Goal: Task Accomplishment & Management: Use online tool/utility

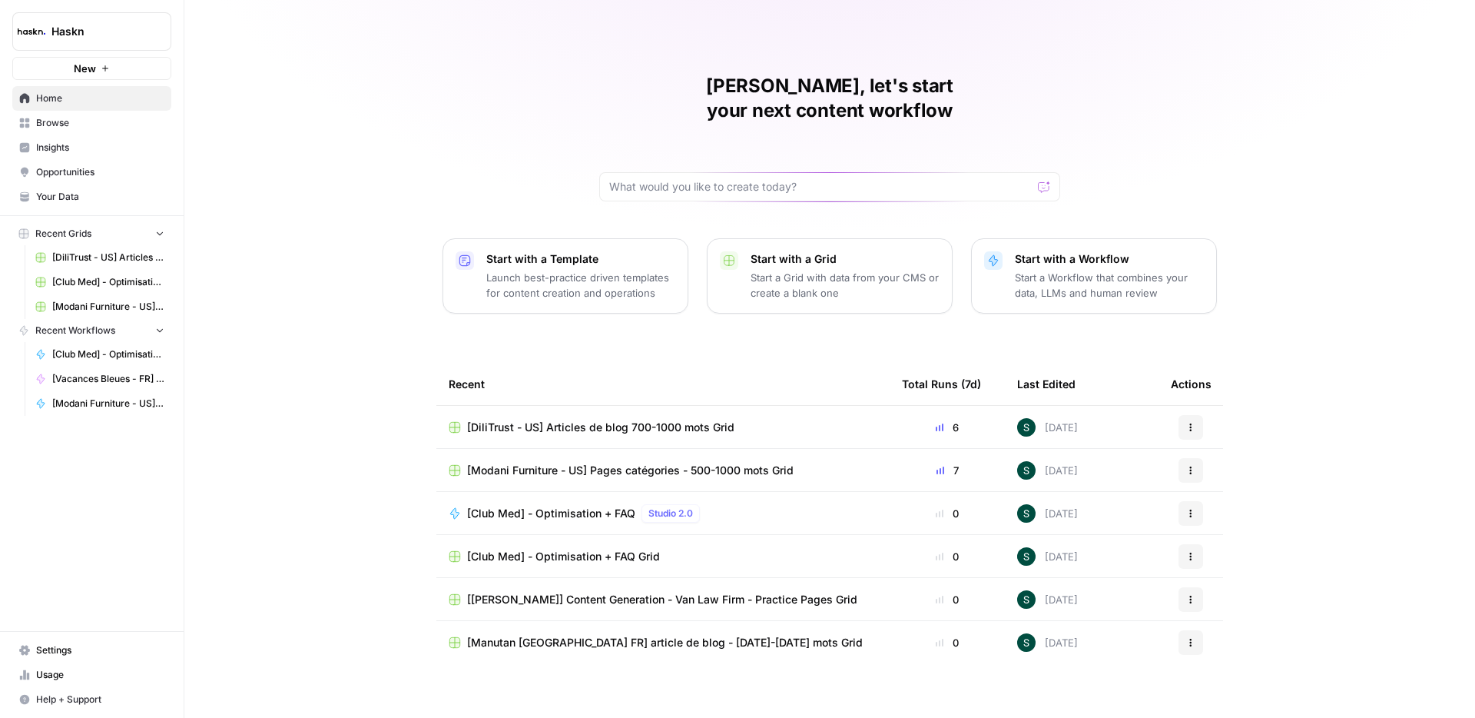
click at [83, 131] on link "Browse" at bounding box center [91, 123] width 159 height 25
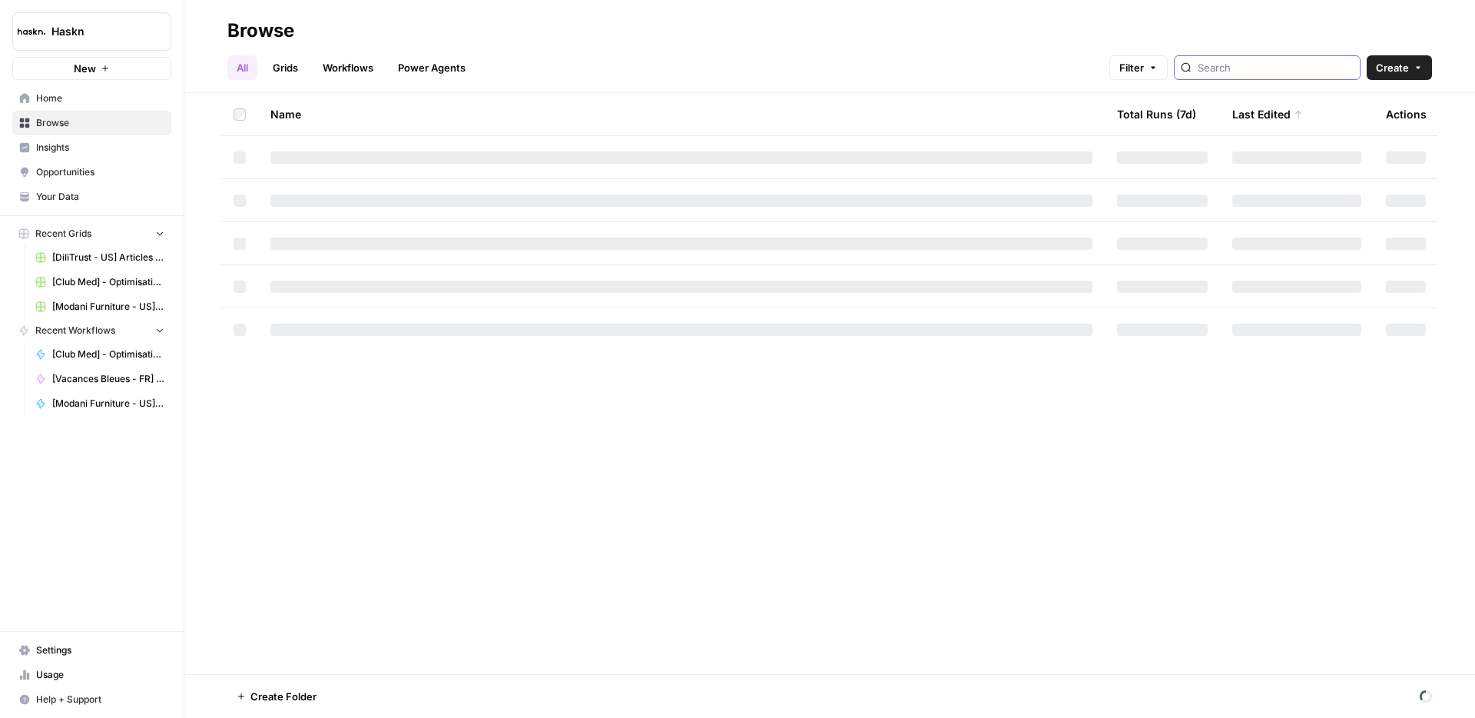
click at [1305, 66] on input "search" at bounding box center [1276, 67] width 156 height 15
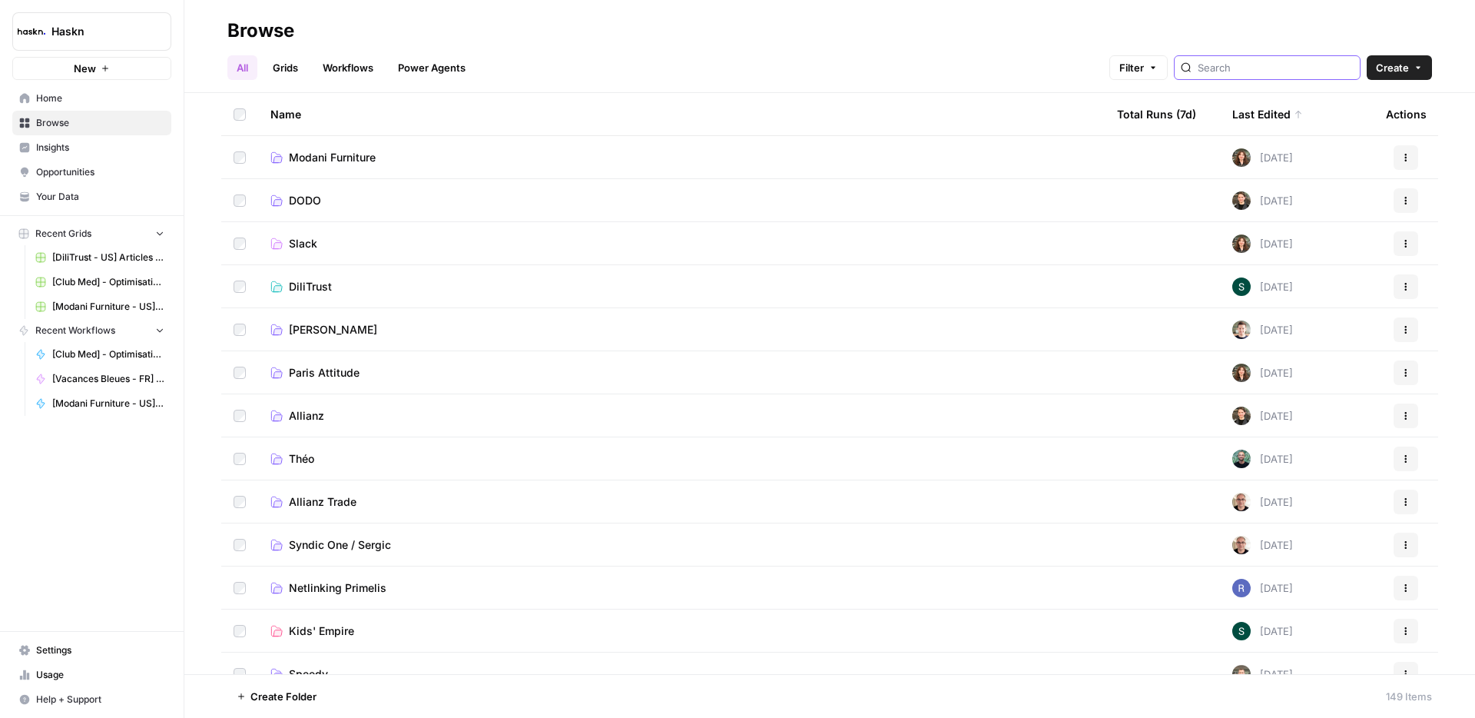
type input "vaca"
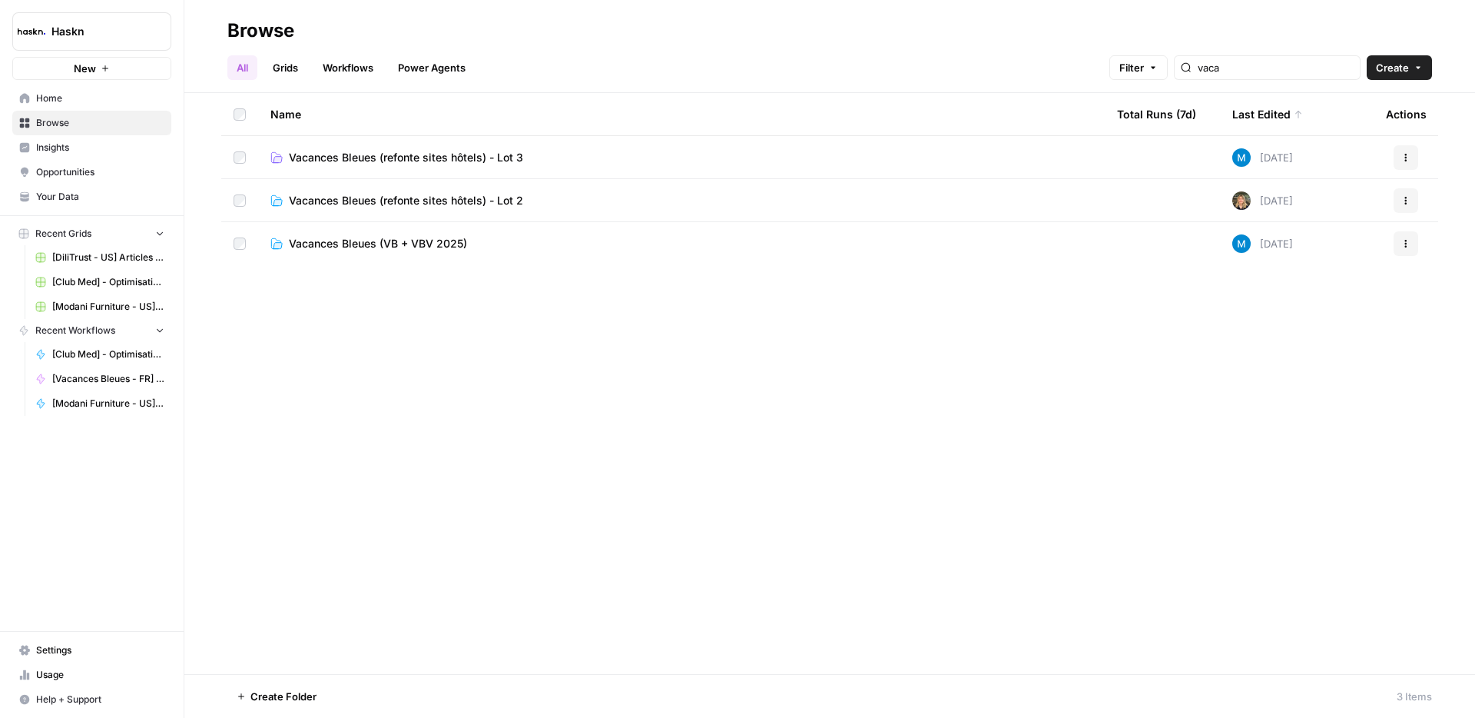
click at [461, 158] on span "Vacances Bleues (refonte sites hôtels) - Lot 3" at bounding box center [406, 157] width 234 height 15
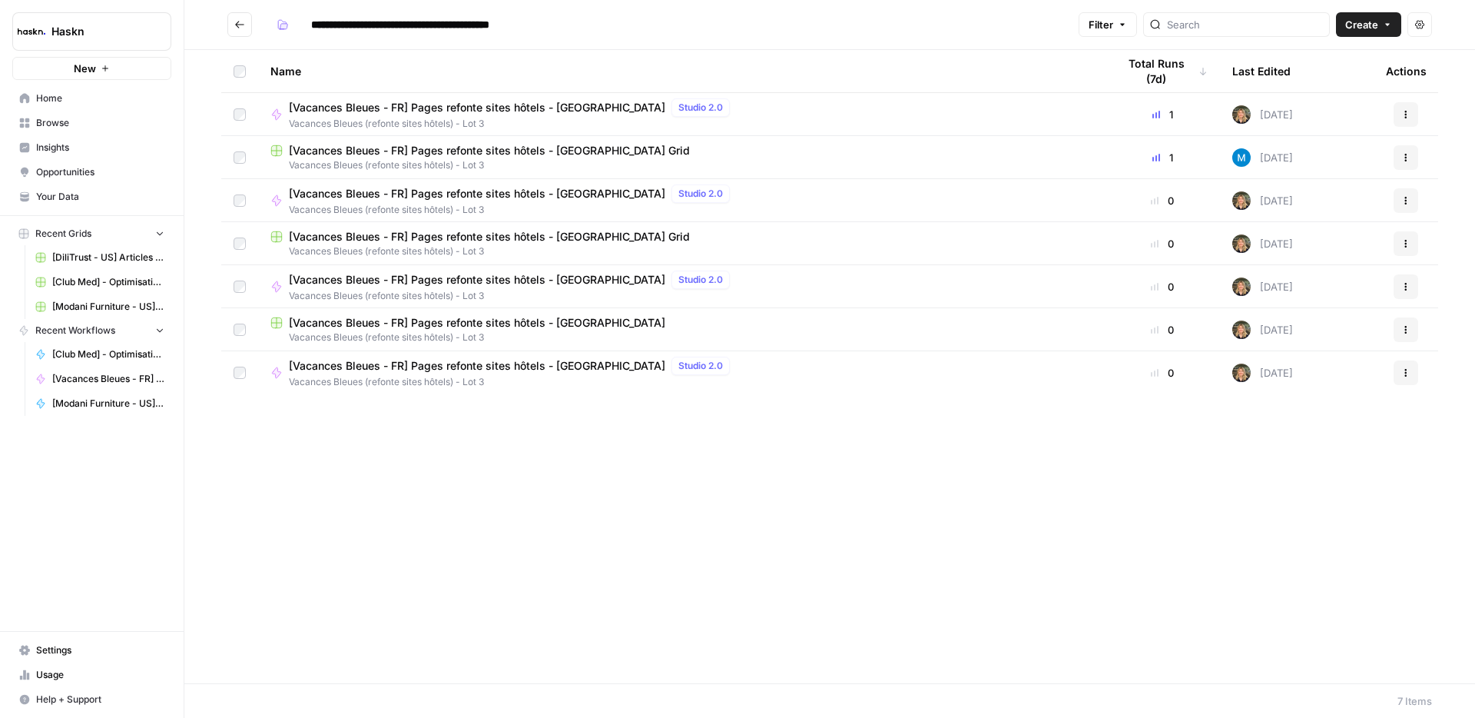
click at [488, 150] on span "[Vacances Bleues - FR] Pages refonte sites hôtels - Villa Modigliani Grid" at bounding box center [489, 150] width 401 height 15
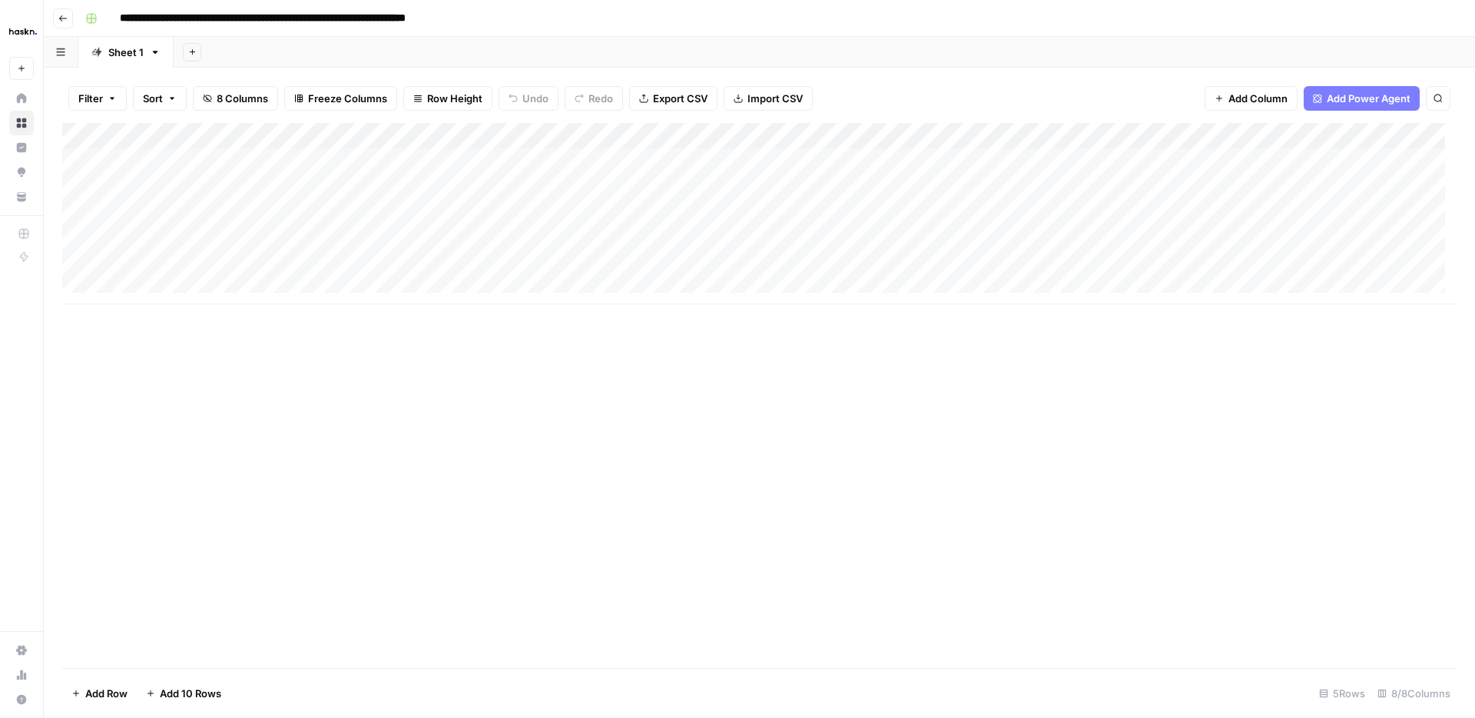
click at [194, 52] on icon "button" at bounding box center [192, 52] width 8 height 8
click at [302, 54] on div "Add Sheet" at bounding box center [825, 52] width 1302 height 31
click at [157, 50] on icon "button" at bounding box center [155, 52] width 11 height 11
click at [207, 108] on span "Duplicate Sheet" at bounding box center [216, 102] width 74 height 15
click at [245, 55] on icon "button" at bounding box center [250, 52] width 11 height 11
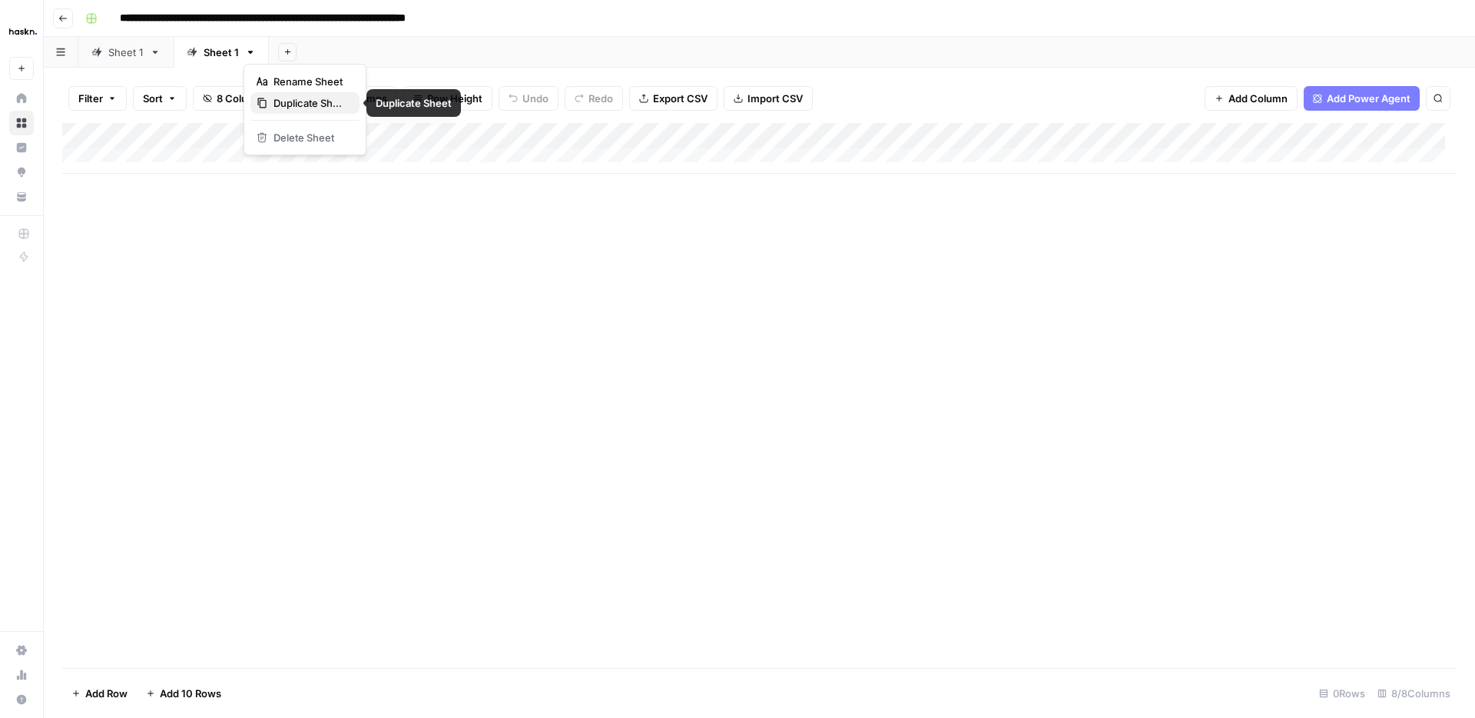
click at [278, 102] on span "Duplicate Sheet" at bounding box center [311, 102] width 74 height 15
click at [225, 52] on div "Sheet 1" at bounding box center [221, 52] width 35 height 15
click at [348, 54] on icon at bounding box center [347, 52] width 11 height 11
click at [340, 50] on icon "button" at bounding box center [345, 52] width 11 height 11
click at [721, 344] on div "Add Column" at bounding box center [759, 395] width 1395 height 545
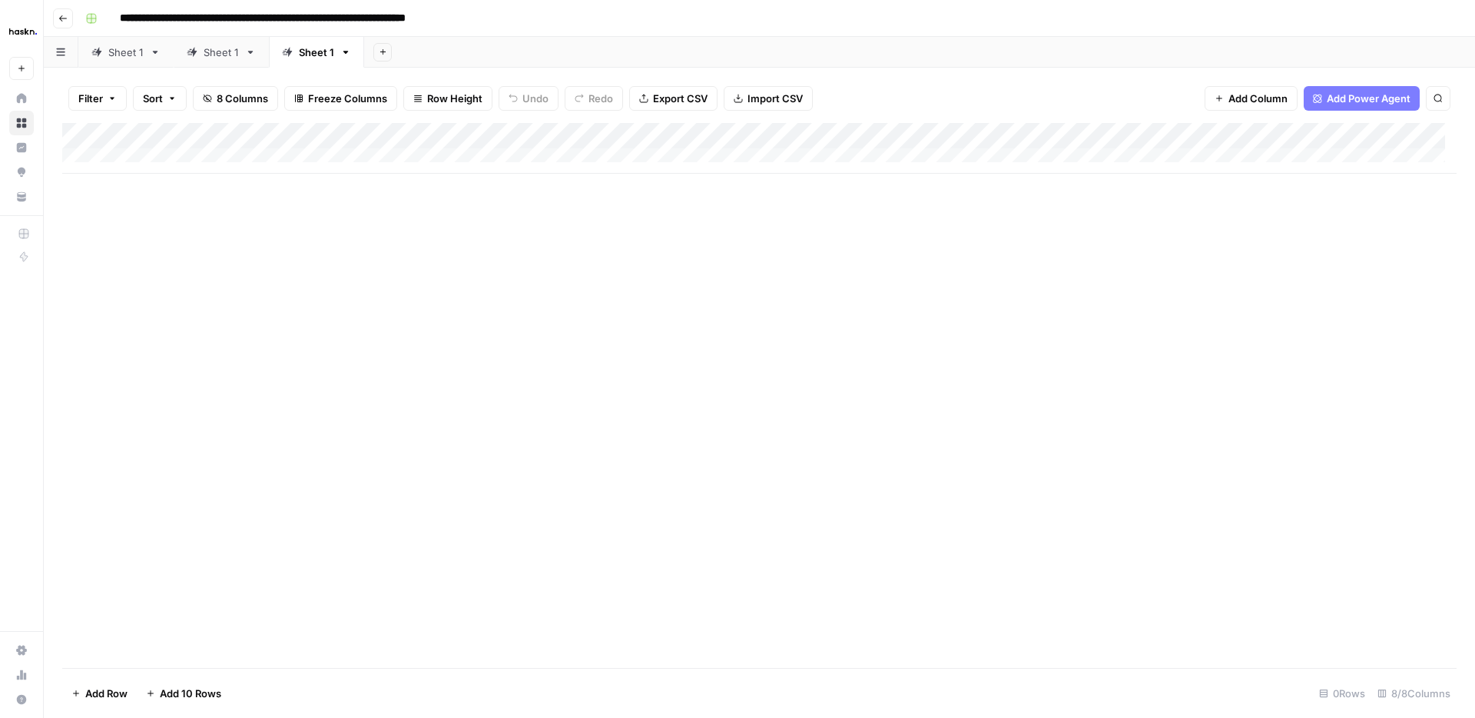
click at [211, 55] on div "Sheet 1" at bounding box center [221, 52] width 35 height 15
click at [249, 54] on icon "button" at bounding box center [250, 52] width 11 height 11
click at [270, 81] on div "Rename Sheet" at bounding box center [305, 81] width 97 height 15
type input "*****"
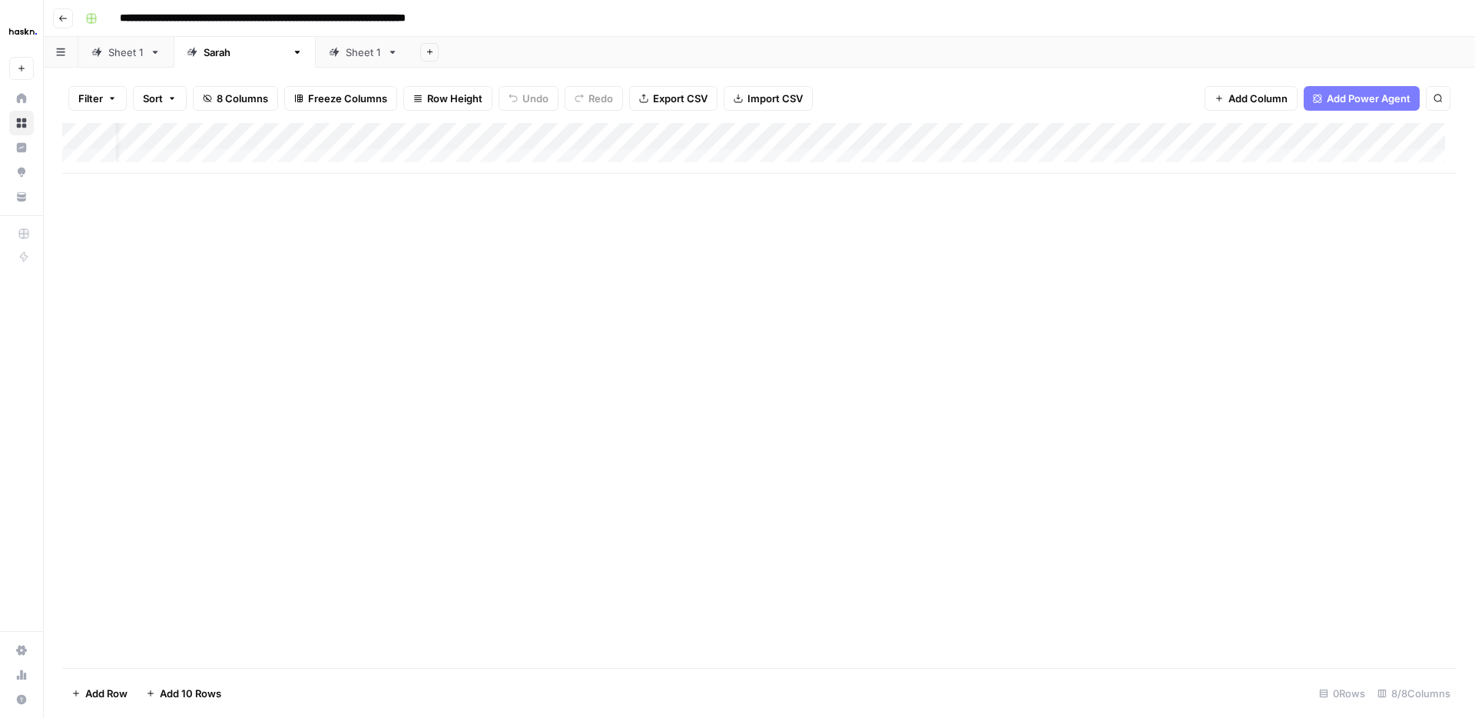
drag, startPoint x: 1453, startPoint y: 170, endPoint x: 1318, endPoint y: 349, distance: 223.9
click at [1474, 339] on div "Filter Sort 8 Columns Freeze Columns Row Height Undo Redo Export CSV Import CSV…" at bounding box center [759, 393] width 1431 height 650
click at [249, 268] on div "Add Column" at bounding box center [759, 395] width 1395 height 545
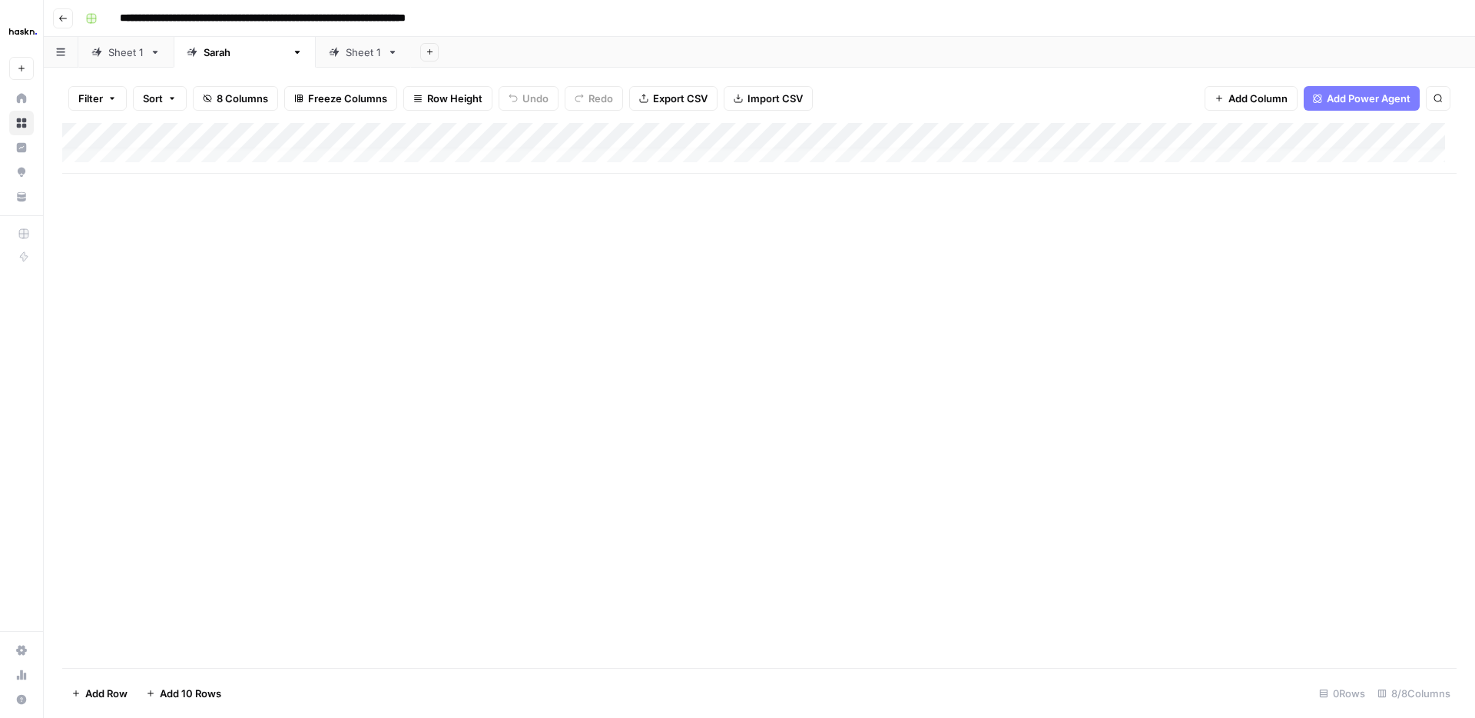
drag, startPoint x: 1451, startPoint y: 168, endPoint x: 1468, endPoint y: 201, distance: 36.8
click at [1468, 201] on div "Filter Sort 8 Columns Freeze Columns Row Height Undo Redo Export CSV Import CSV…" at bounding box center [759, 393] width 1431 height 650
click at [158, 148] on div "Add Column" at bounding box center [759, 148] width 1395 height 51
drag, startPoint x: 75, startPoint y: 250, endPoint x: 111, endPoint y: 198, distance: 63.3
click at [75, 249] on div "Add Column" at bounding box center [759, 395] width 1395 height 545
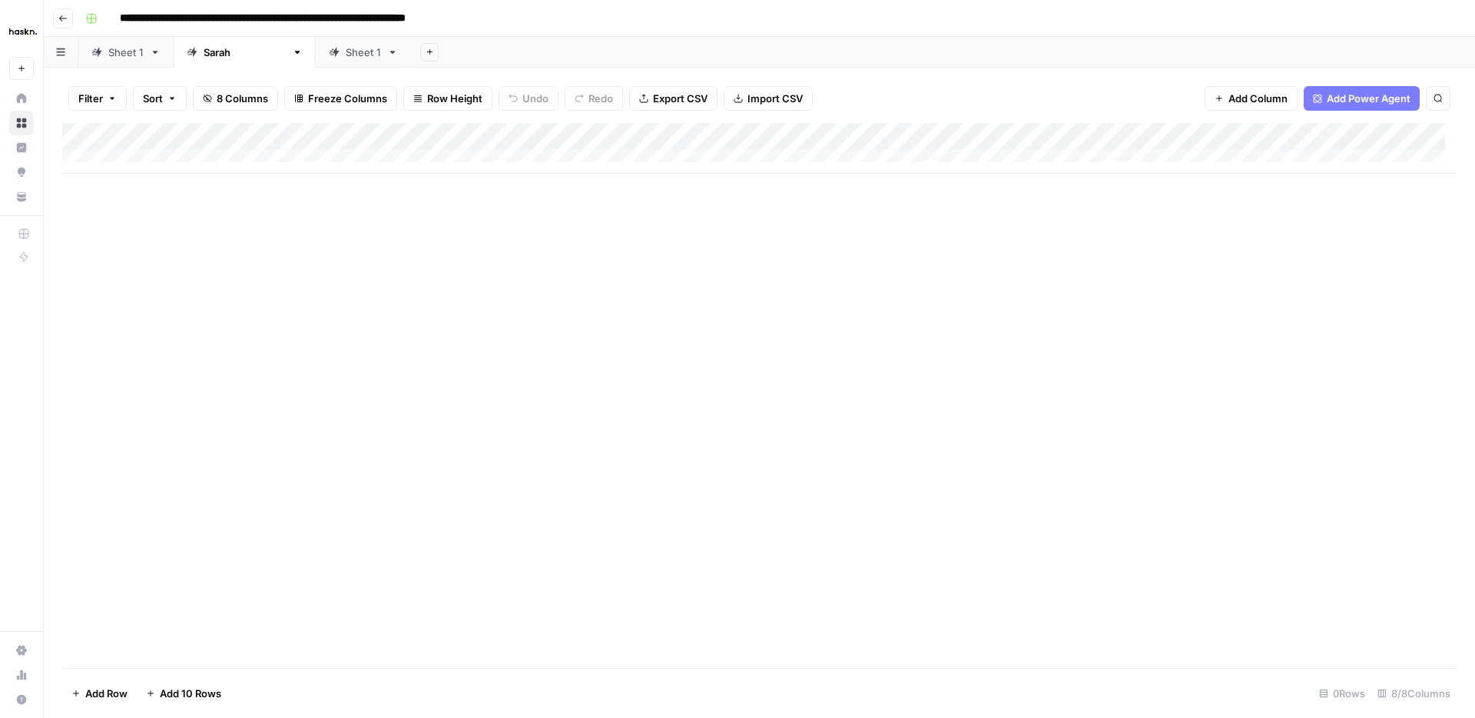
click at [151, 154] on div "Add Column" at bounding box center [759, 148] width 1395 height 51
click at [276, 325] on div "Add Column" at bounding box center [759, 395] width 1395 height 545
click at [337, 291] on div "Add Column" at bounding box center [759, 395] width 1395 height 545
click at [563, 158] on div "Add Column" at bounding box center [759, 161] width 1395 height 77
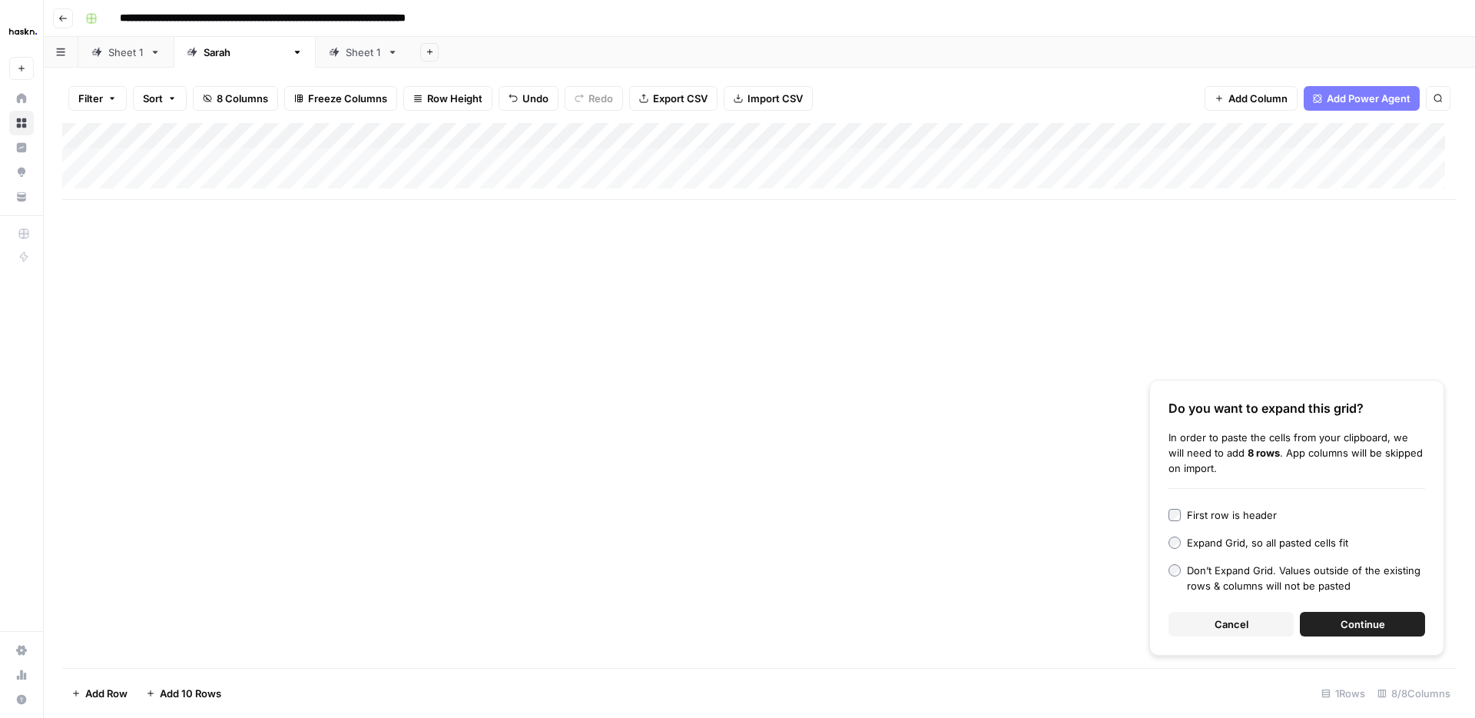
click at [1351, 621] on span "Continue" at bounding box center [1363, 623] width 45 height 15
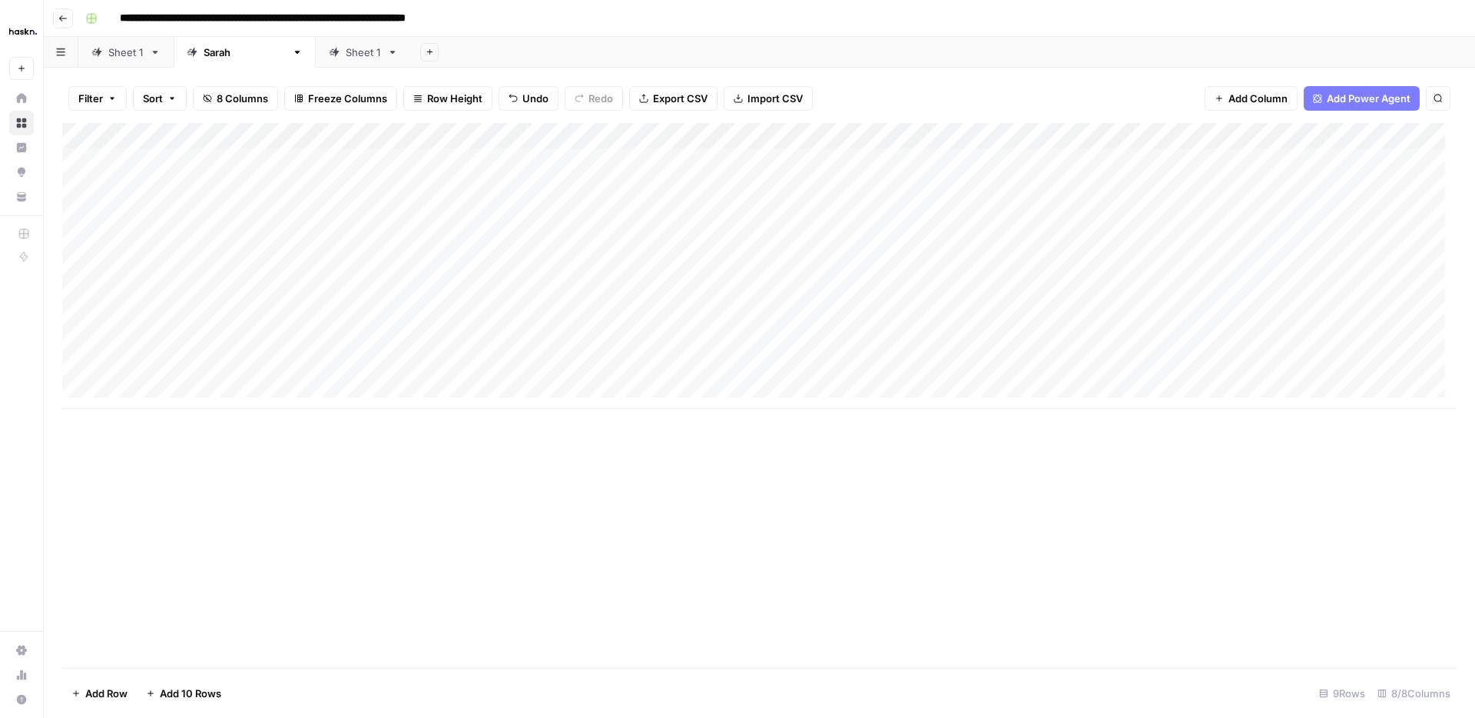
click at [445, 550] on div "Add Column" at bounding box center [759, 395] width 1395 height 545
click at [171, 157] on div "Add Column" at bounding box center [759, 266] width 1395 height 286
click at [136, 48] on div "Sheet 1" at bounding box center [125, 52] width 35 height 15
click at [256, 169] on div "Add Column" at bounding box center [759, 213] width 1395 height 181
click at [224, 47] on div "[PERSON_NAME]" at bounding box center [245, 52] width 82 height 15
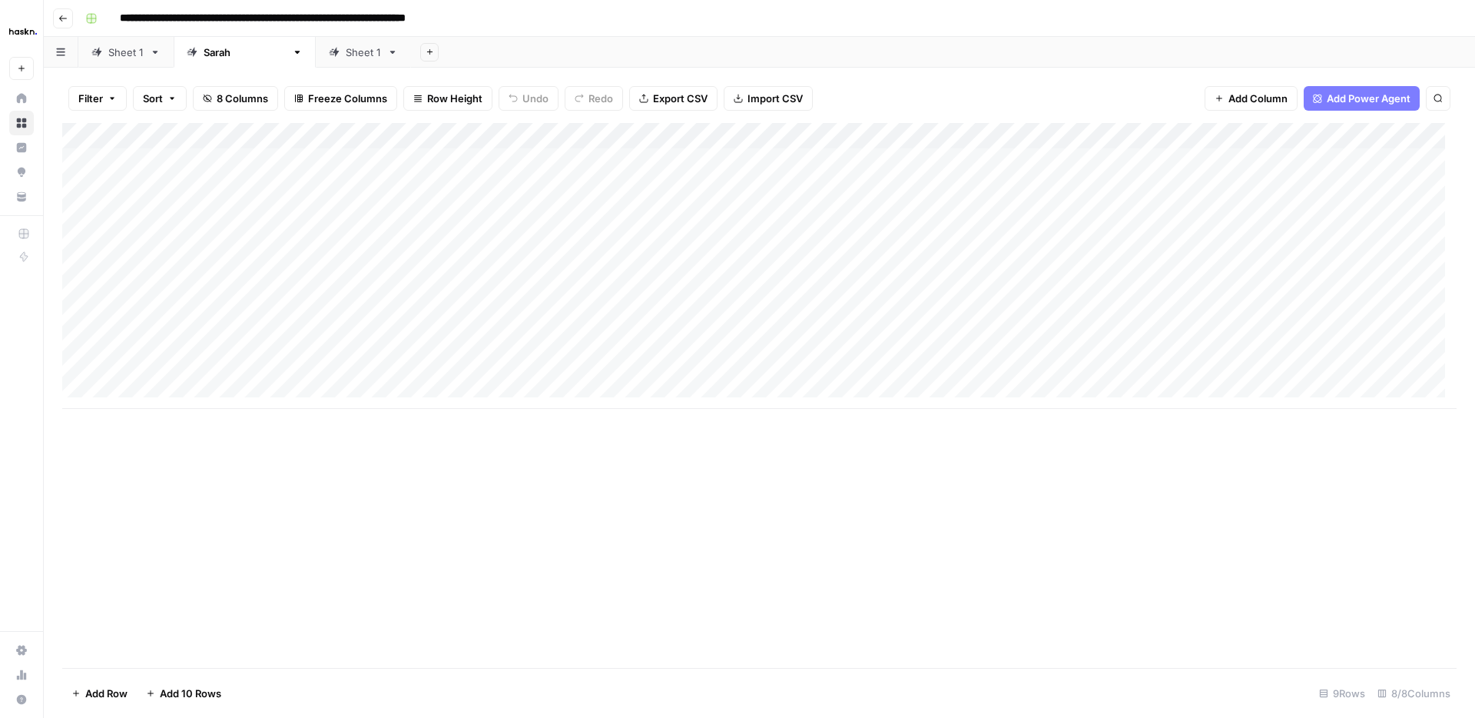
click at [291, 166] on div "Add Column" at bounding box center [759, 266] width 1395 height 286
drag, startPoint x: 411, startPoint y: 171, endPoint x: 380, endPoint y: 378, distance: 209.1
click at [380, 378] on div "Add Column" at bounding box center [759, 266] width 1395 height 286
click at [493, 167] on div "Add Column" at bounding box center [759, 266] width 1395 height 286
click at [712, 161] on div "Add Column" at bounding box center [759, 266] width 1395 height 286
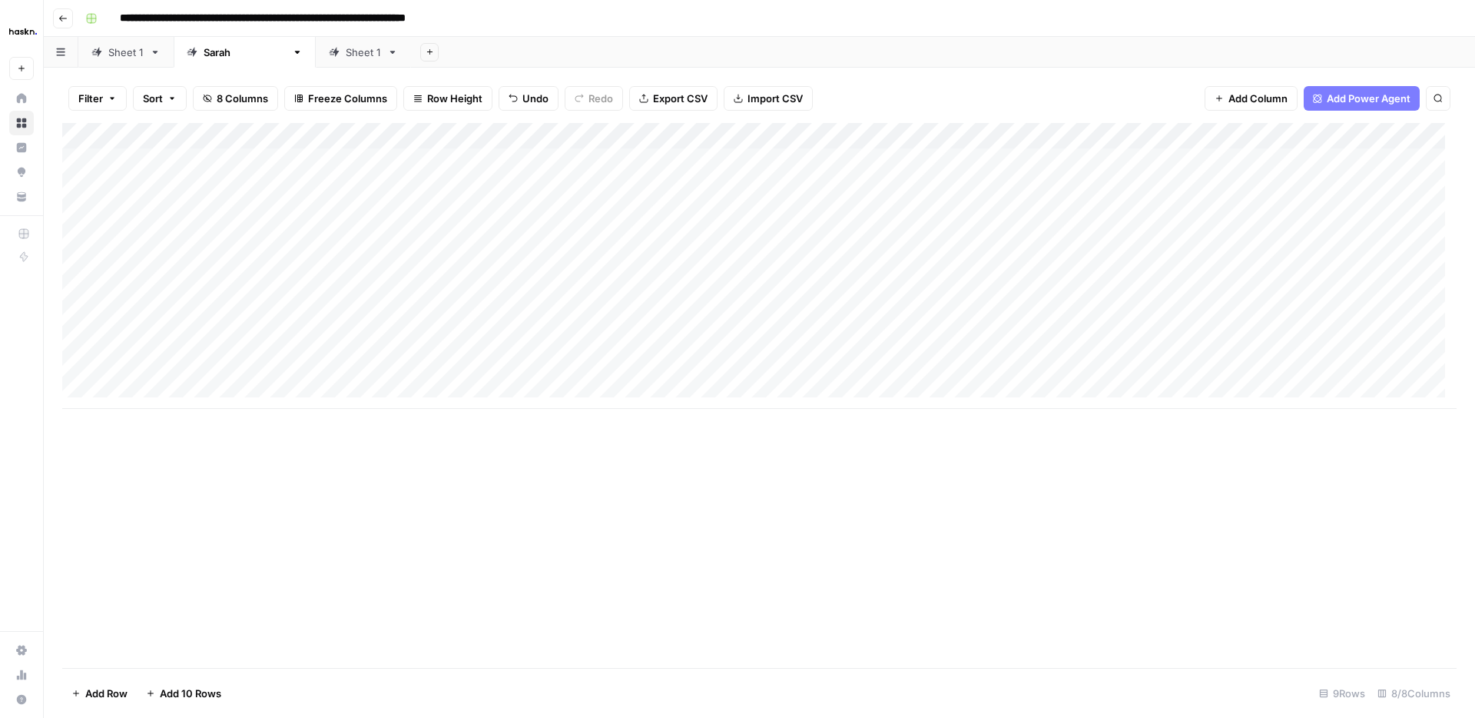
click at [712, 161] on div "Add Column" at bounding box center [759, 266] width 1395 height 286
type textarea "**********"
click at [907, 165] on div "Add Column" at bounding box center [759, 266] width 1395 height 286
type textarea "**********"
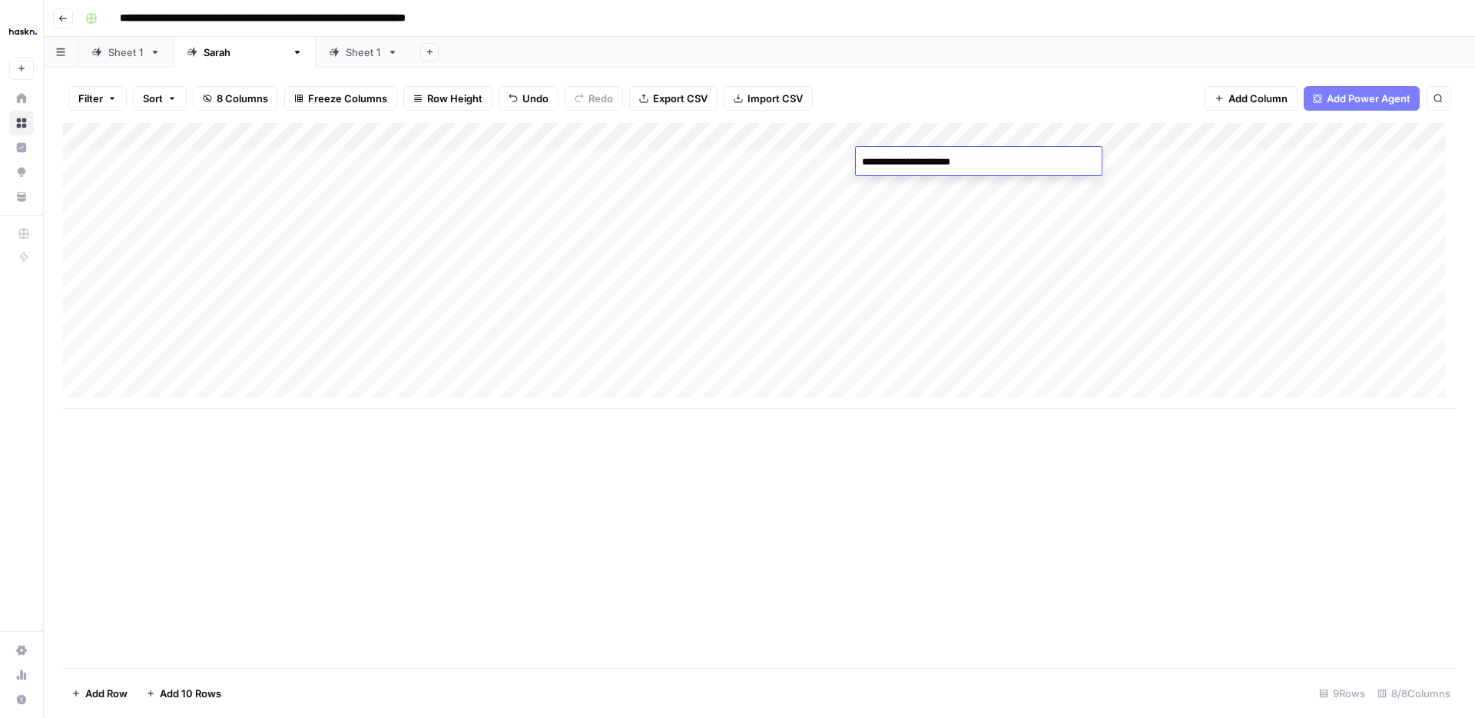
click at [1159, 158] on div "Add Column" at bounding box center [759, 266] width 1395 height 286
click at [141, 57] on div "Sheet 1" at bounding box center [125, 52] width 35 height 15
click at [204, 54] on div "[PERSON_NAME]" at bounding box center [245, 52] width 82 height 15
click at [1149, 164] on div "Add Column" at bounding box center [759, 266] width 1395 height 286
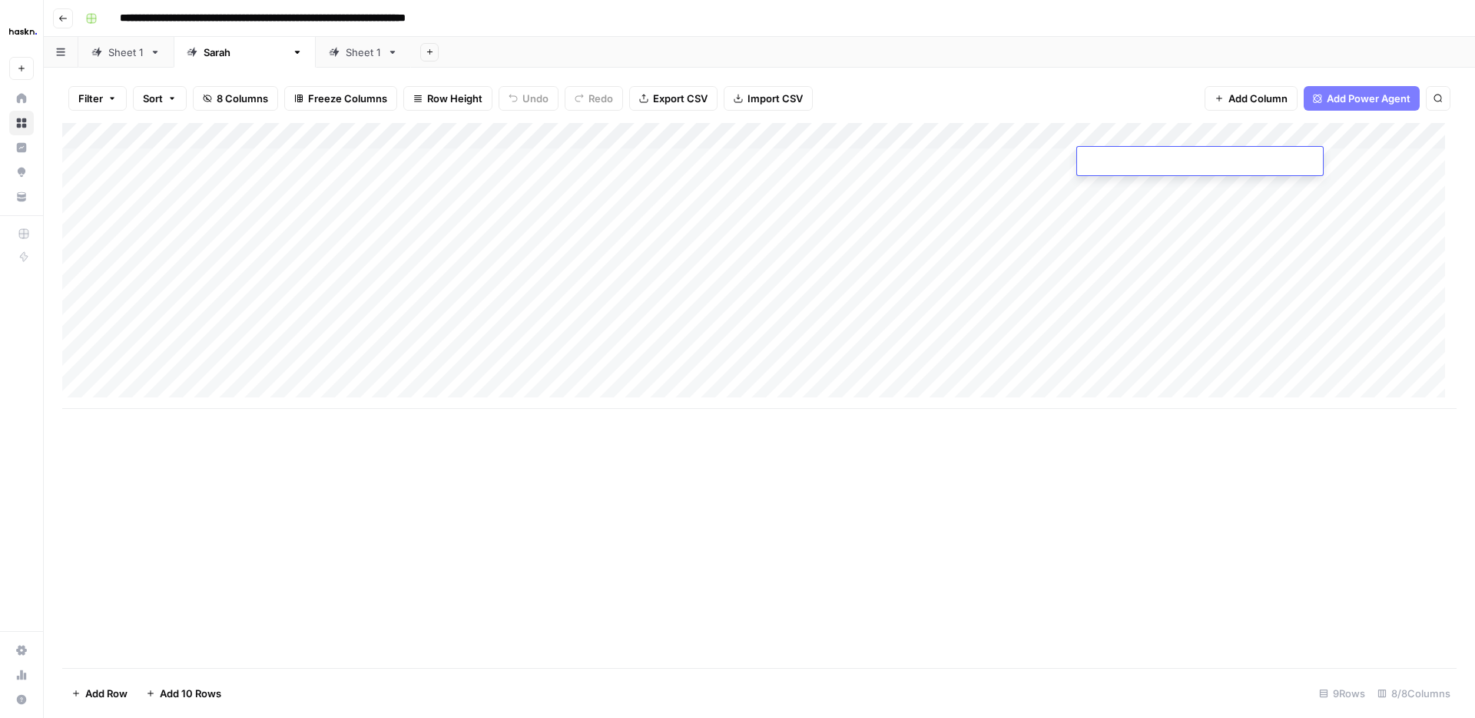
type textarea "**********"
click at [884, 243] on div "Add Column" at bounding box center [759, 266] width 1395 height 286
click at [1016, 157] on div "Add Column" at bounding box center [759, 266] width 1395 height 286
click at [1017, 158] on div "Add Column" at bounding box center [759, 266] width 1395 height 286
click at [849, 278] on div "Add Column" at bounding box center [759, 266] width 1395 height 286
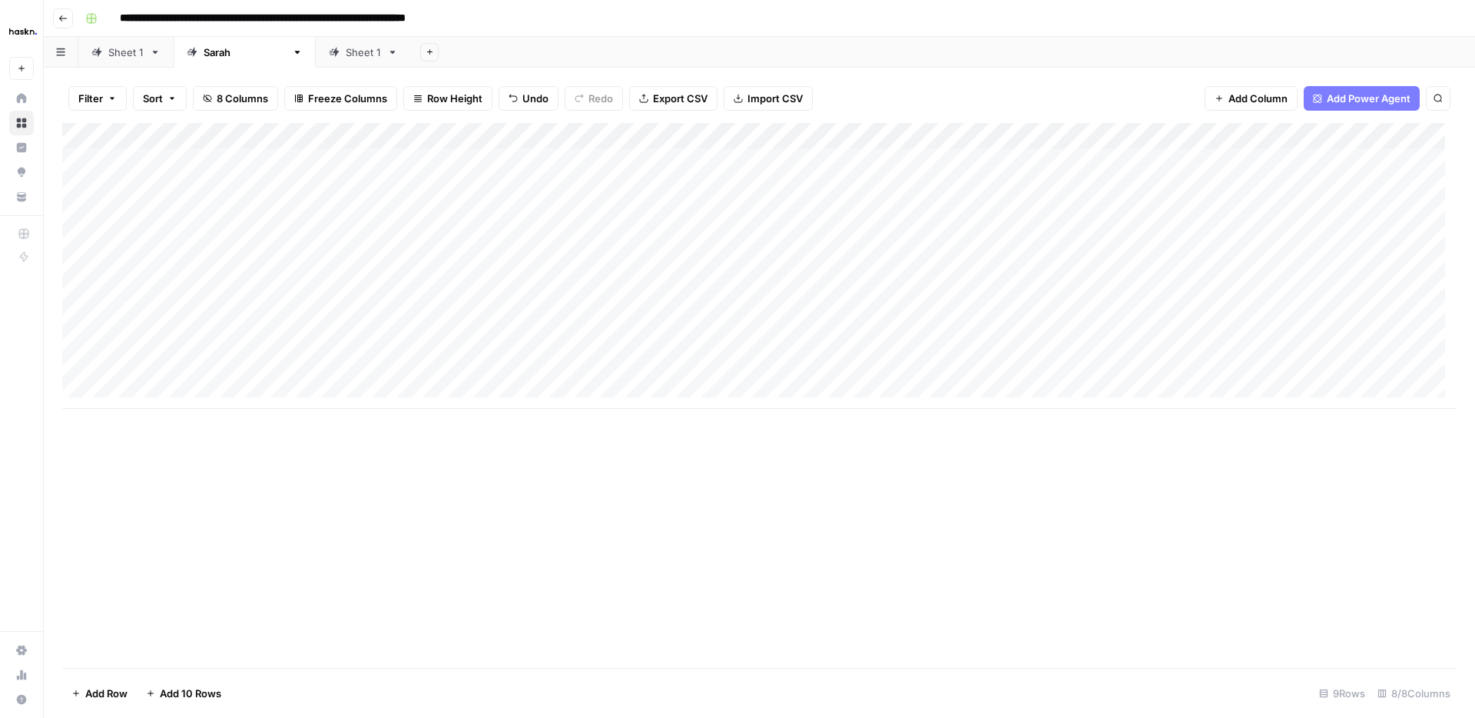
click at [543, 191] on div "Add Column" at bounding box center [759, 266] width 1395 height 286
click at [692, 195] on div "Add Column" at bounding box center [759, 266] width 1395 height 286
click at [691, 194] on div "Add Column" at bounding box center [759, 266] width 1395 height 286
type textarea "**********"
click at [1016, 184] on div "Add Column" at bounding box center [759, 266] width 1395 height 286
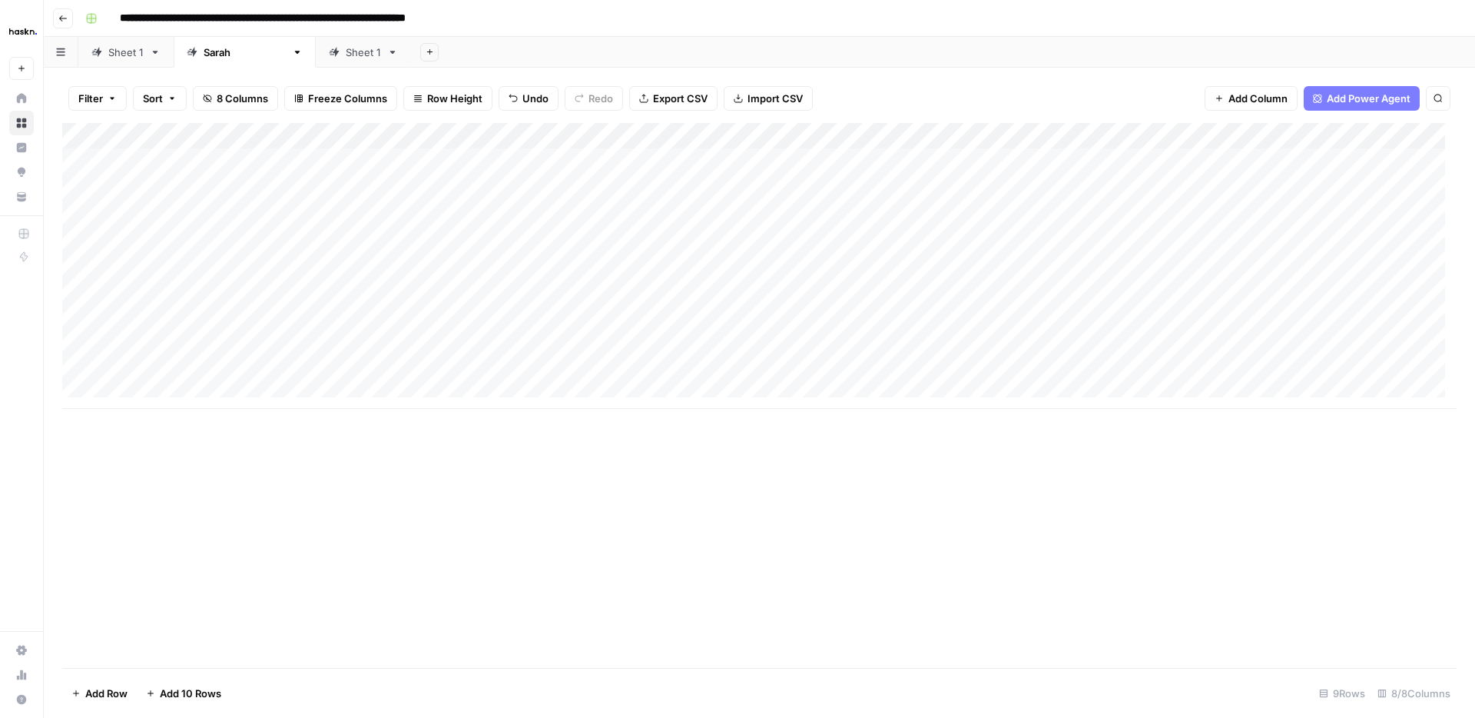
click at [982, 344] on div "Add Column" at bounding box center [759, 266] width 1395 height 286
click at [956, 256] on div "Add Column" at bounding box center [759, 266] width 1395 height 286
drag, startPoint x: 870, startPoint y: 264, endPoint x: 850, endPoint y: 263, distance: 20.0
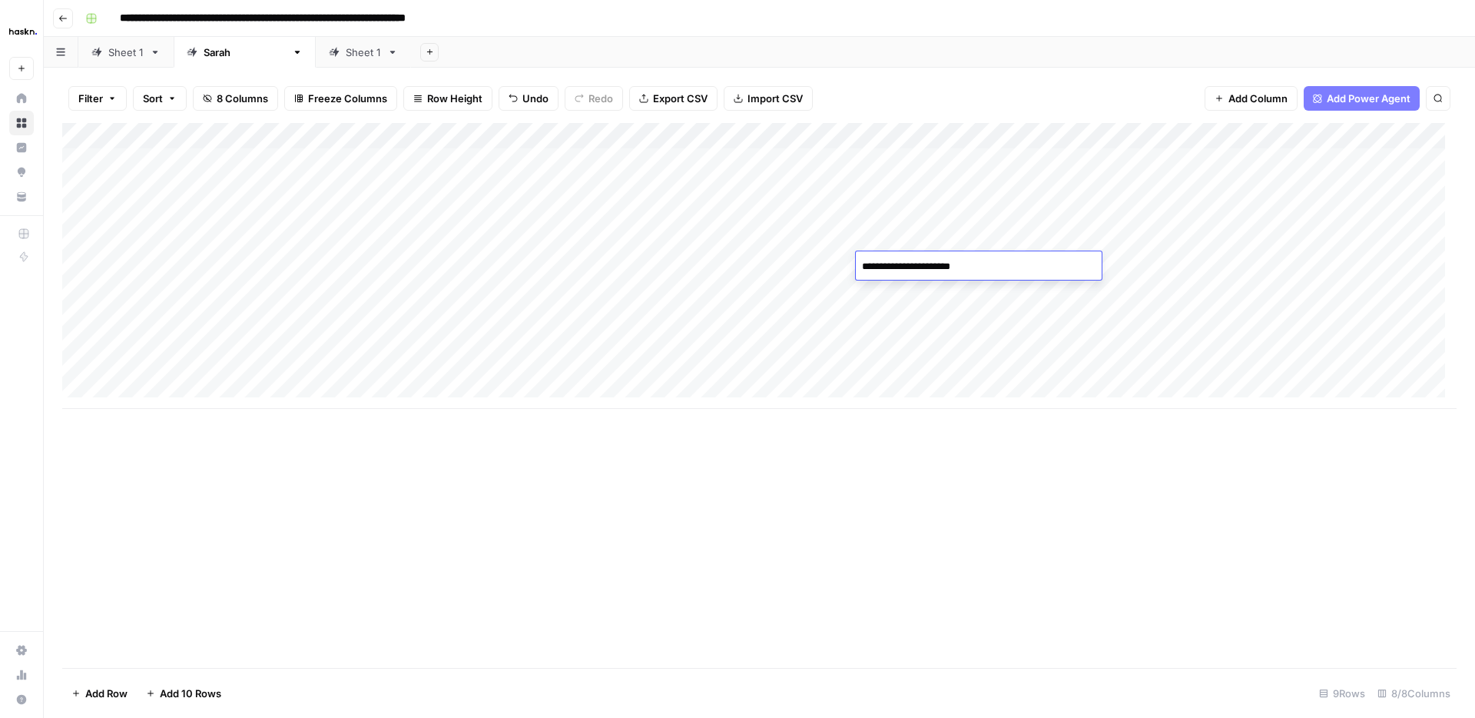
click at [850, 263] on body "**********" at bounding box center [737, 359] width 1475 height 718
type textarea "**********"
drag, startPoint x: 952, startPoint y: 328, endPoint x: 970, endPoint y: 287, distance: 45.1
click at [952, 327] on div "Add Column" at bounding box center [759, 266] width 1395 height 286
click at [966, 264] on div "Add Column" at bounding box center [759, 266] width 1395 height 286
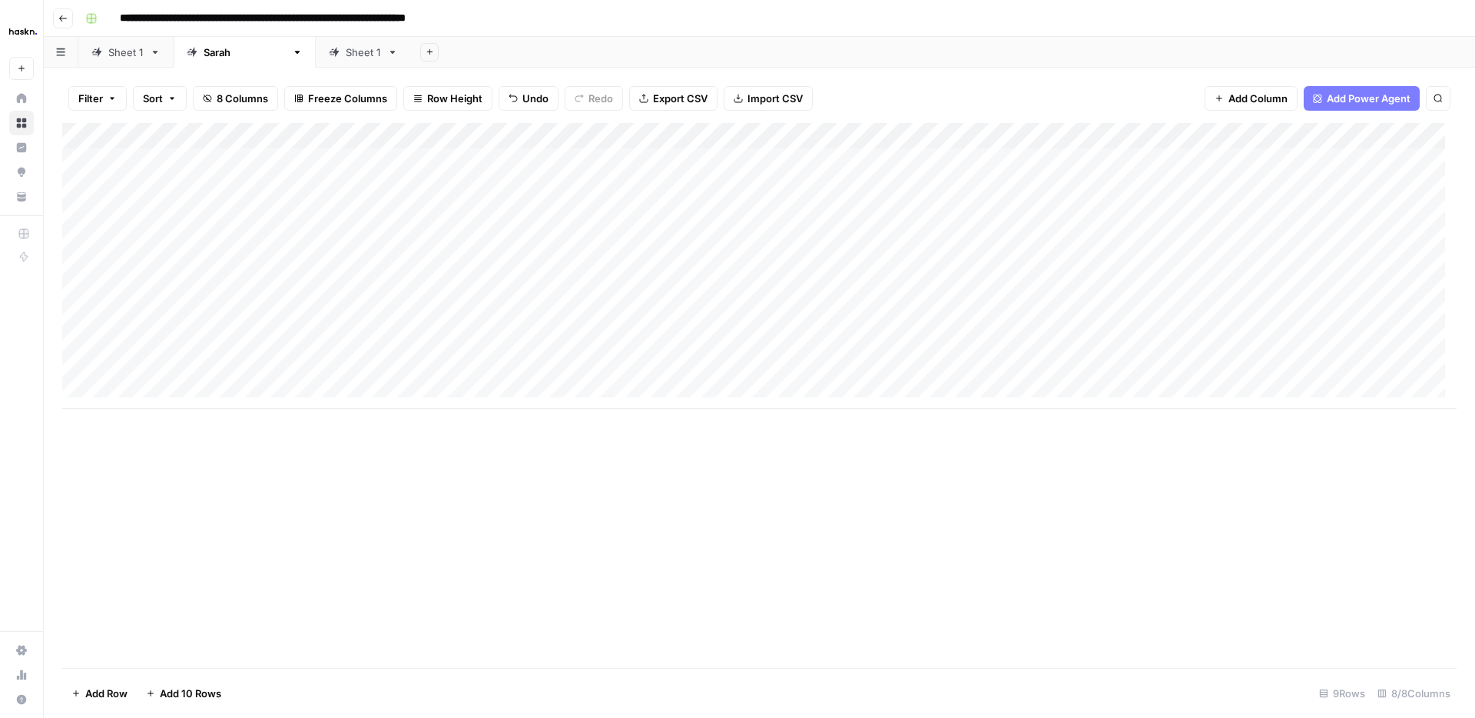
drag, startPoint x: 1076, startPoint y: 274, endPoint x: 1073, endPoint y: 336, distance: 61.5
click at [1072, 338] on div "Add Column" at bounding box center [759, 266] width 1395 height 286
click at [1006, 234] on div "Add Column" at bounding box center [759, 266] width 1395 height 286
drag, startPoint x: 1023, startPoint y: 238, endPoint x: 931, endPoint y: 240, distance: 92.2
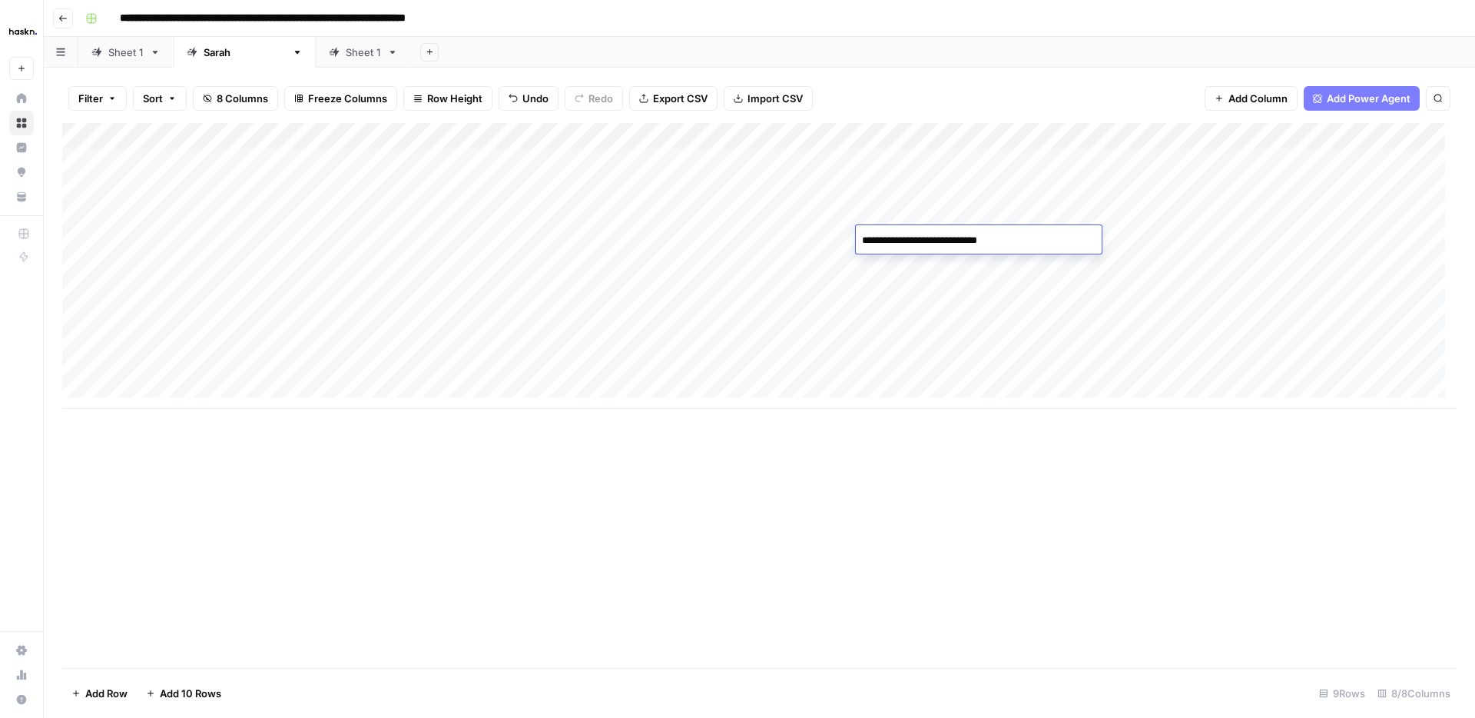
click at [931, 240] on textarea "**********" at bounding box center [979, 241] width 246 height 22
type textarea "**********"
click at [1005, 183] on div "Add Column" at bounding box center [759, 266] width 1395 height 286
click at [1006, 182] on div "Add Column" at bounding box center [759, 266] width 1395 height 286
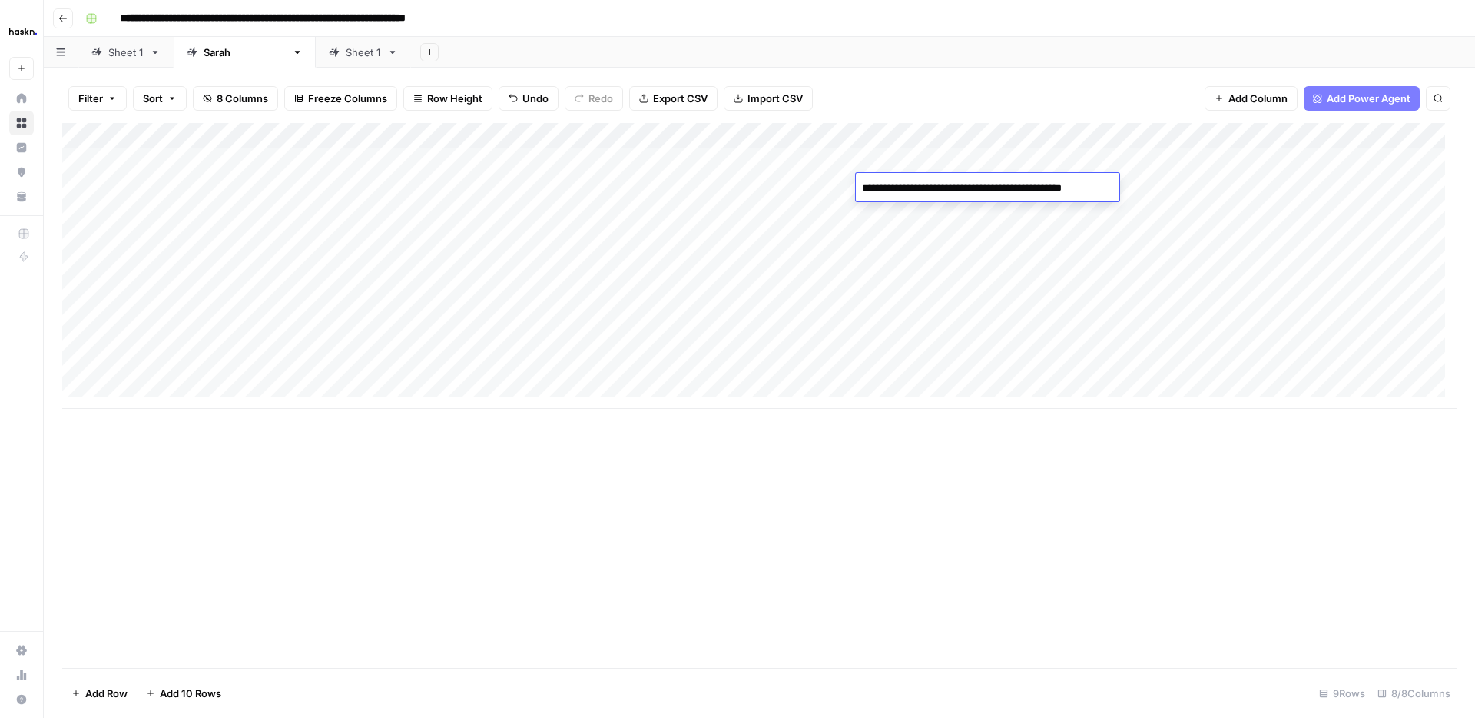
drag, startPoint x: 951, startPoint y: 187, endPoint x: 983, endPoint y: 187, distance: 31.5
click at [983, 187] on textarea "**********" at bounding box center [986, 188] width 261 height 22
type textarea "**********"
click at [976, 204] on div "Add Column" at bounding box center [759, 266] width 1395 height 286
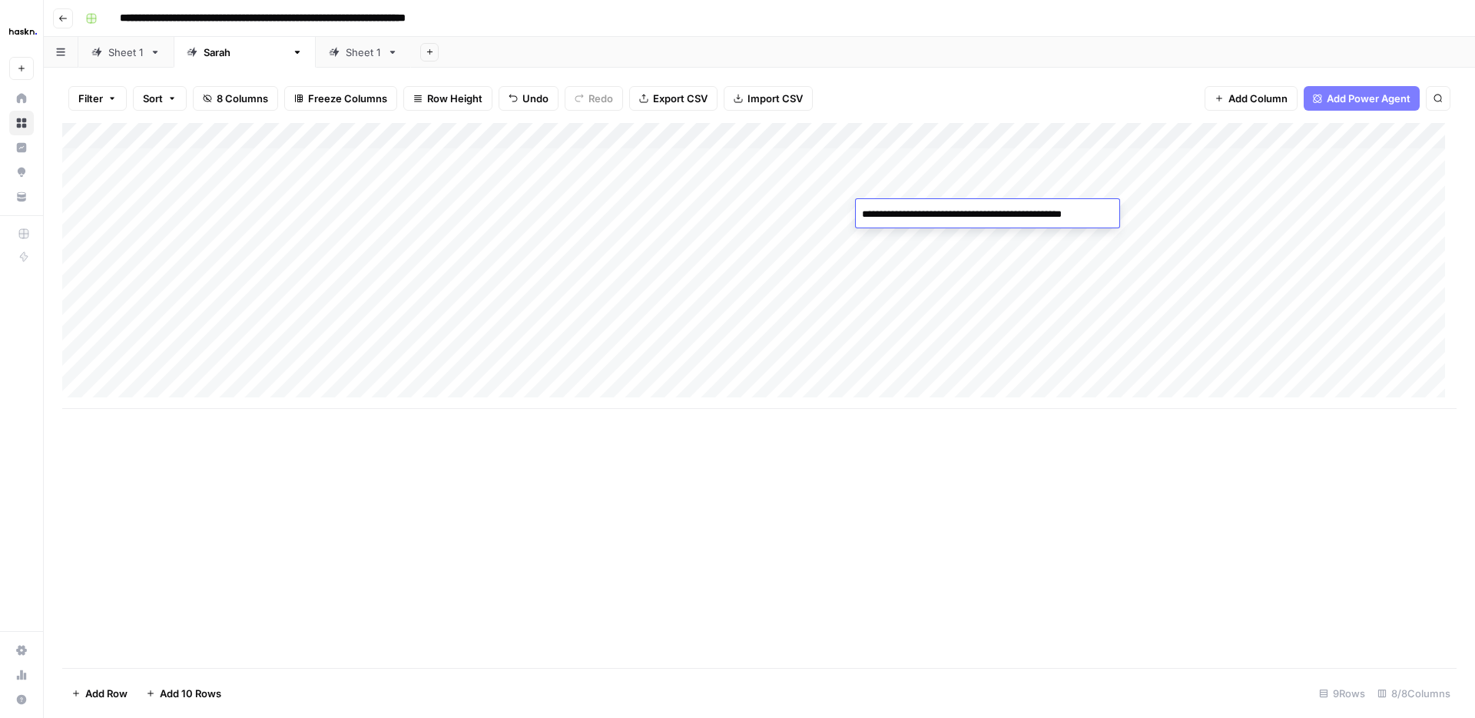
drag, startPoint x: 985, startPoint y: 211, endPoint x: 950, endPoint y: 211, distance: 35.3
click at [950, 211] on textarea "**********" at bounding box center [986, 215] width 261 height 22
type textarea "**********"
click at [1161, 184] on div "Add Column" at bounding box center [759, 266] width 1395 height 286
click at [485, 207] on div "Add Column" at bounding box center [759, 266] width 1395 height 286
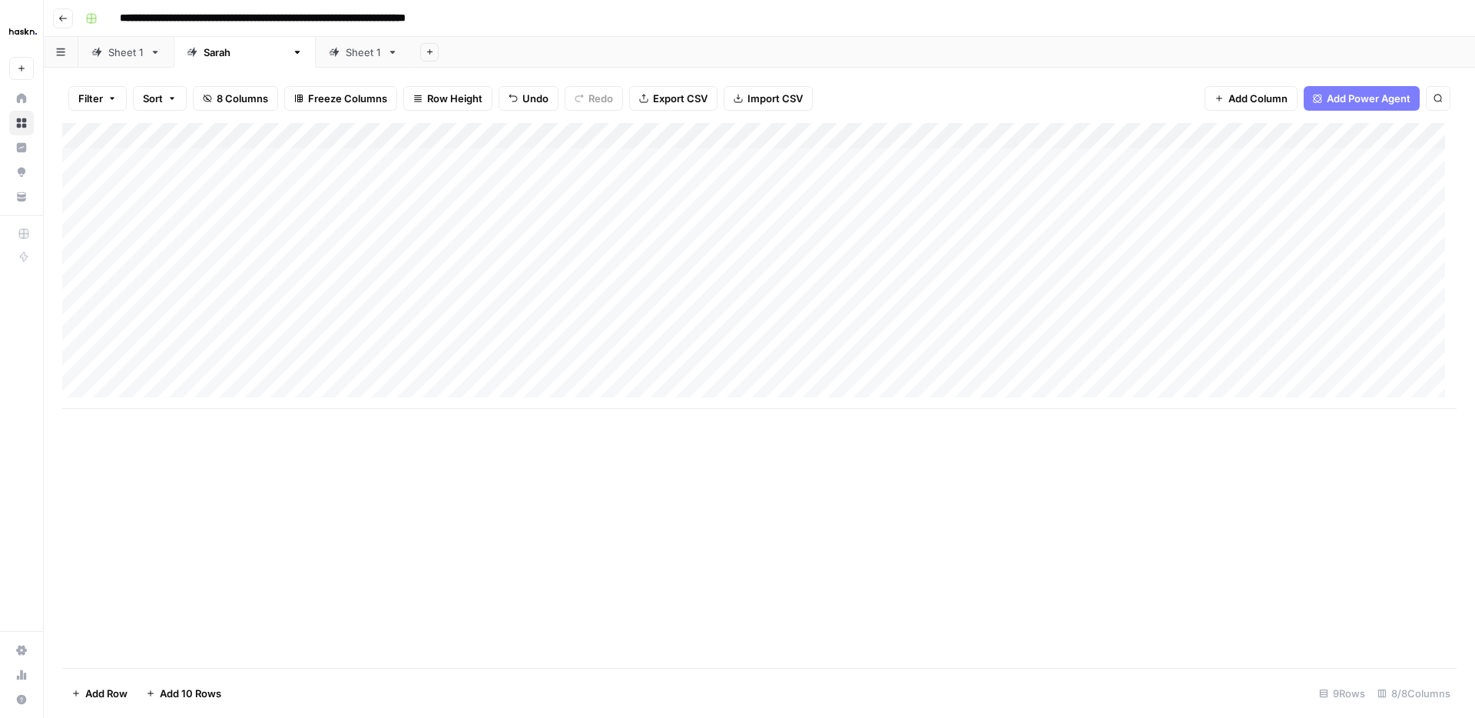
click at [679, 213] on div "Add Column" at bounding box center [759, 266] width 1395 height 286
click at [679, 212] on div "Add Column" at bounding box center [759, 266] width 1395 height 286
type textarea "**********"
click at [494, 236] on div "Add Column" at bounding box center [759, 266] width 1395 height 286
click at [718, 244] on div "Add Column" at bounding box center [759, 266] width 1395 height 286
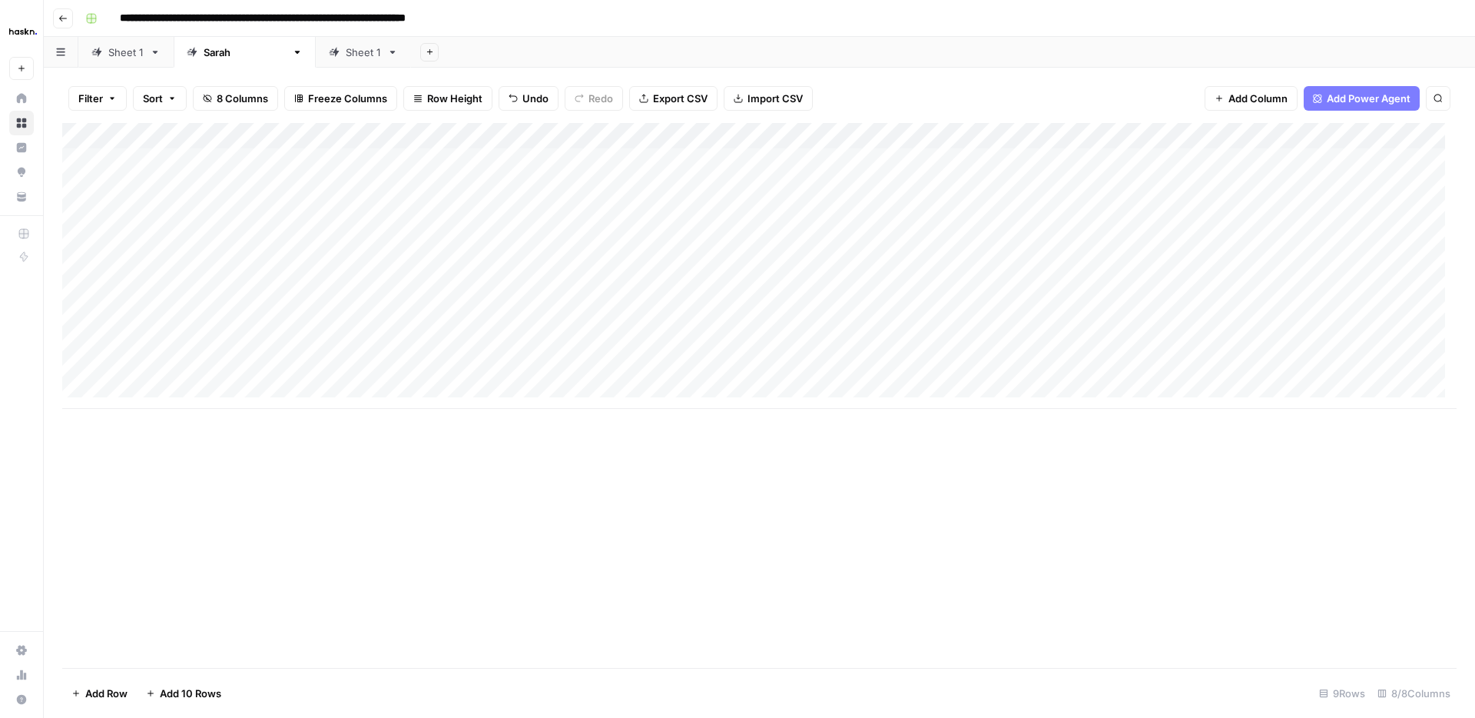
click at [718, 244] on div "Add Column" at bounding box center [759, 266] width 1395 height 286
type textarea "**********"
click at [559, 260] on div "Add Column" at bounding box center [759, 266] width 1395 height 286
click at [728, 265] on div "Add Column" at bounding box center [759, 266] width 1395 height 286
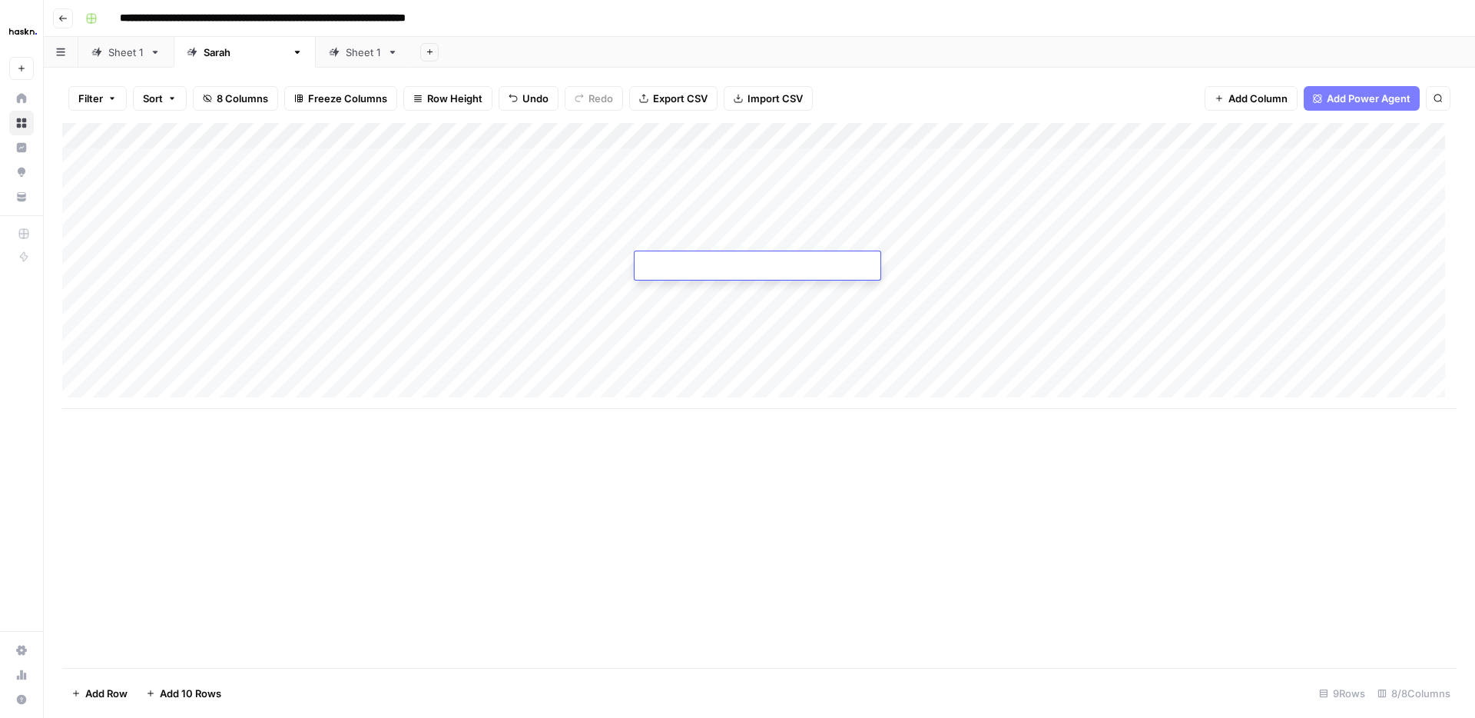
type textarea "**********"
click at [485, 288] on div "Add Column" at bounding box center [759, 266] width 1395 height 286
click at [691, 283] on div "Add Column" at bounding box center [759, 266] width 1395 height 286
click at [692, 283] on div "Add Column" at bounding box center [759, 266] width 1395 height 286
type textarea "**********"
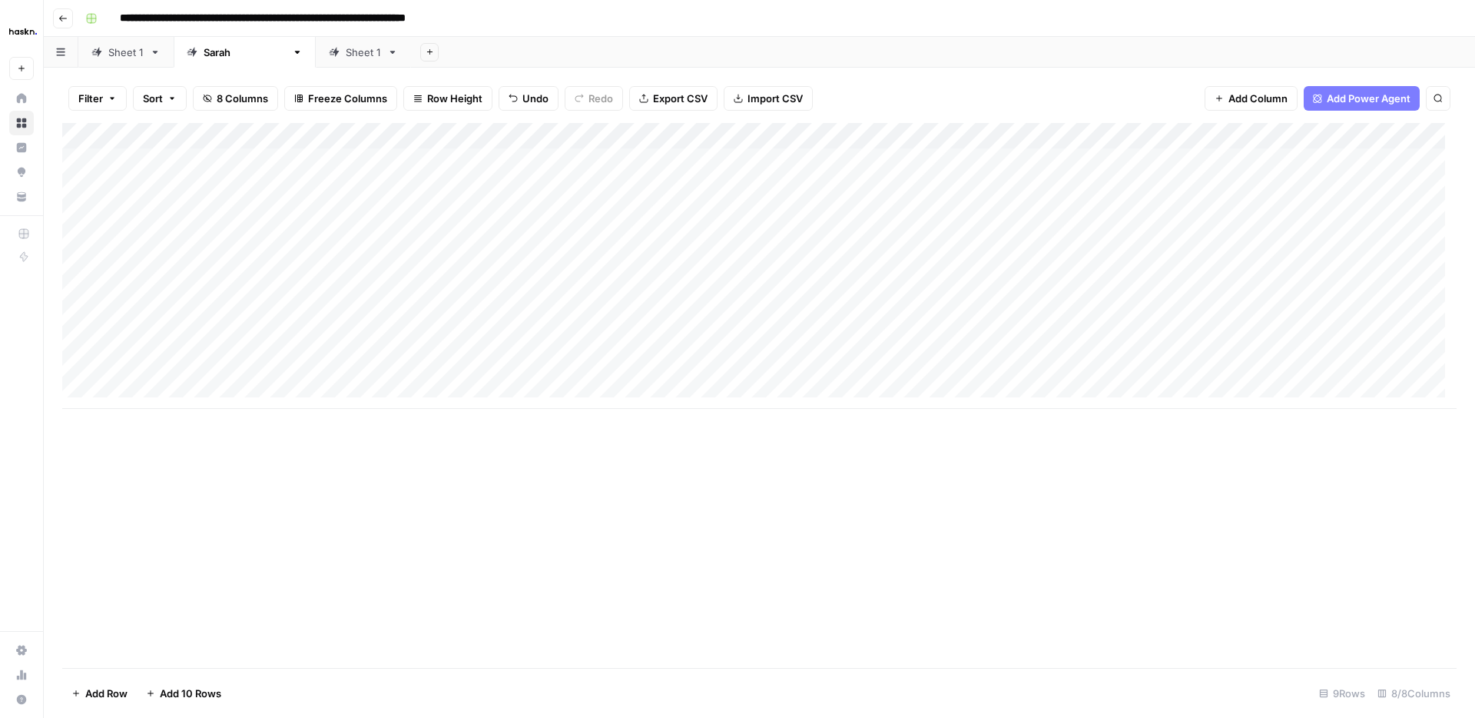
click at [549, 317] on div "Add Column" at bounding box center [759, 266] width 1395 height 286
click at [672, 311] on div "Add Column" at bounding box center [759, 266] width 1395 height 286
click at [672, 310] on div "Add Column" at bounding box center [759, 266] width 1395 height 286
type textarea "**********"
click at [499, 340] on div "Add Column" at bounding box center [759, 266] width 1395 height 286
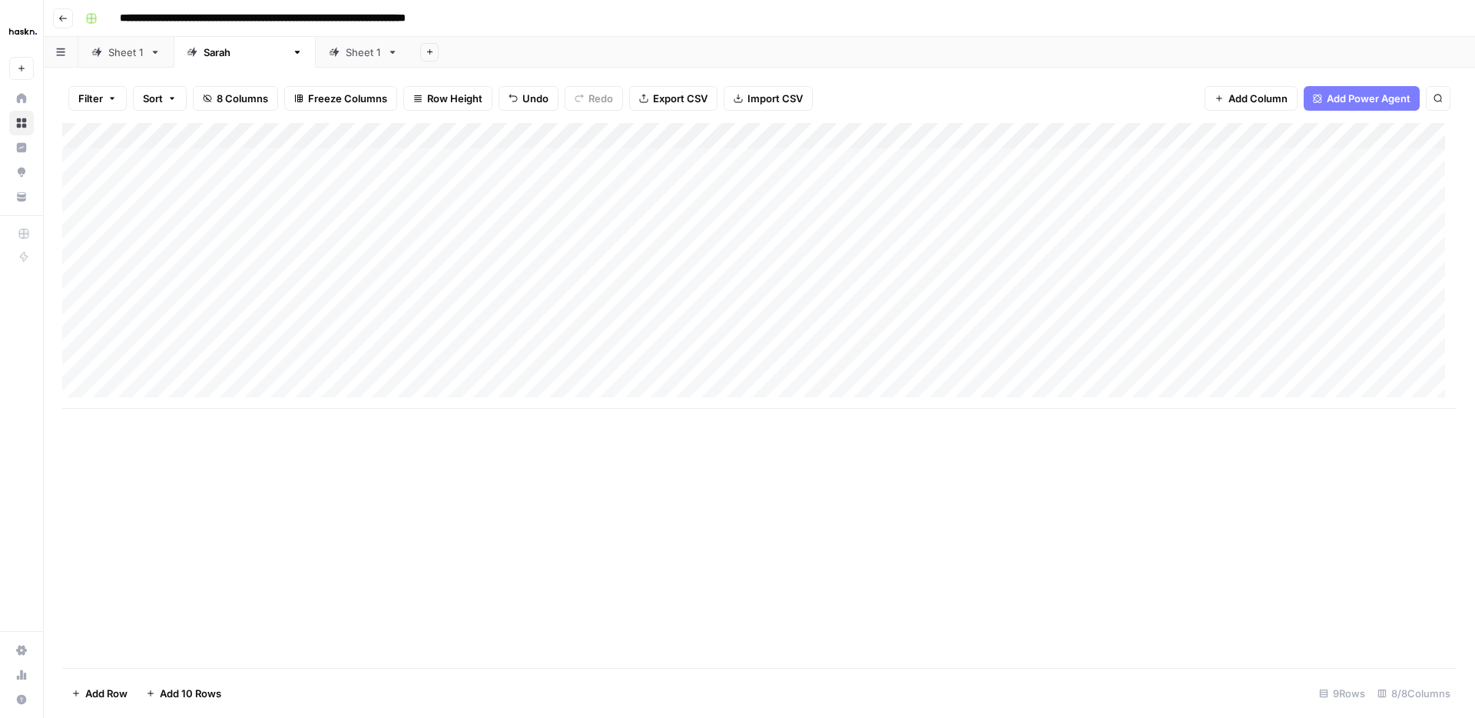
click at [716, 339] on div "Add Column" at bounding box center [759, 266] width 1395 height 286
type textarea "**********"
click at [503, 370] on div "Add Column" at bounding box center [759, 266] width 1395 height 286
click at [744, 371] on div "Add Column" at bounding box center [759, 266] width 1395 height 286
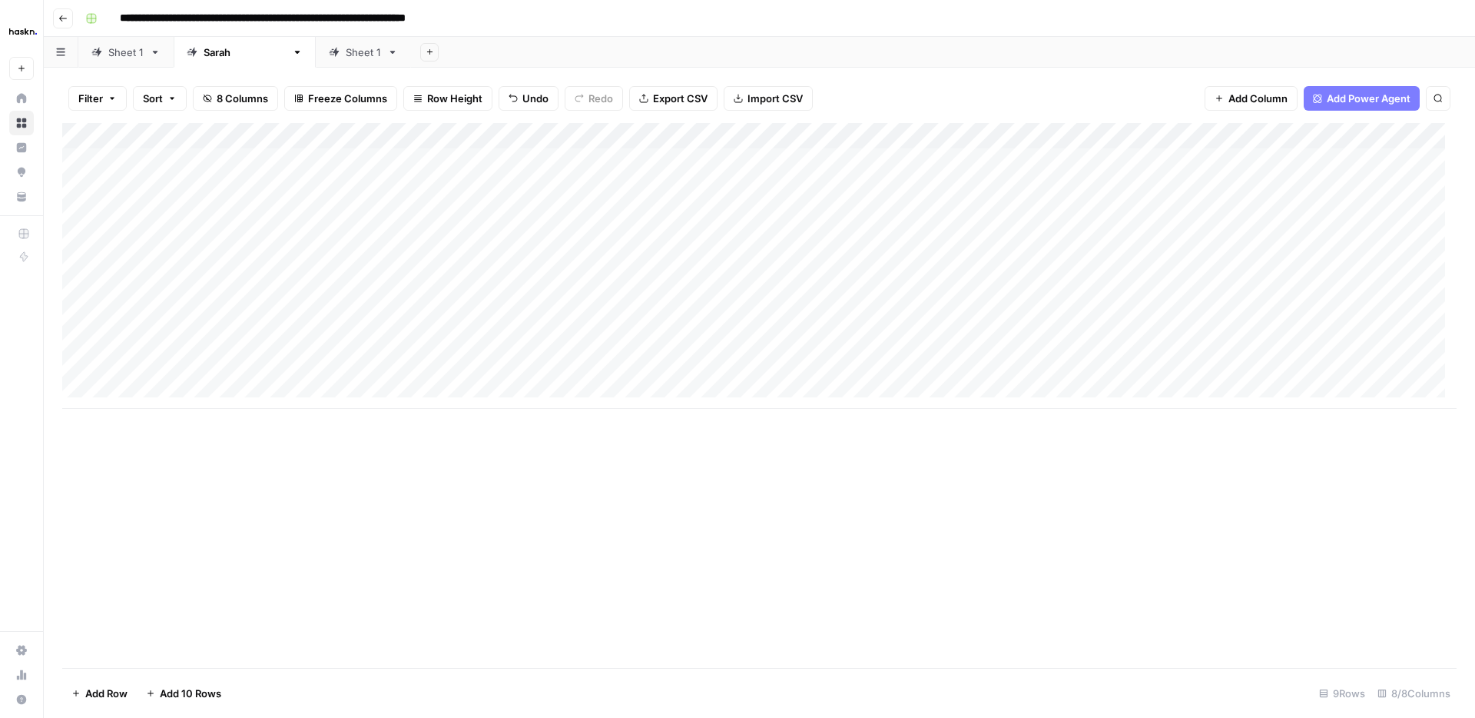
click at [744, 371] on div "Add Column" at bounding box center [759, 266] width 1395 height 286
type textarea "**********"
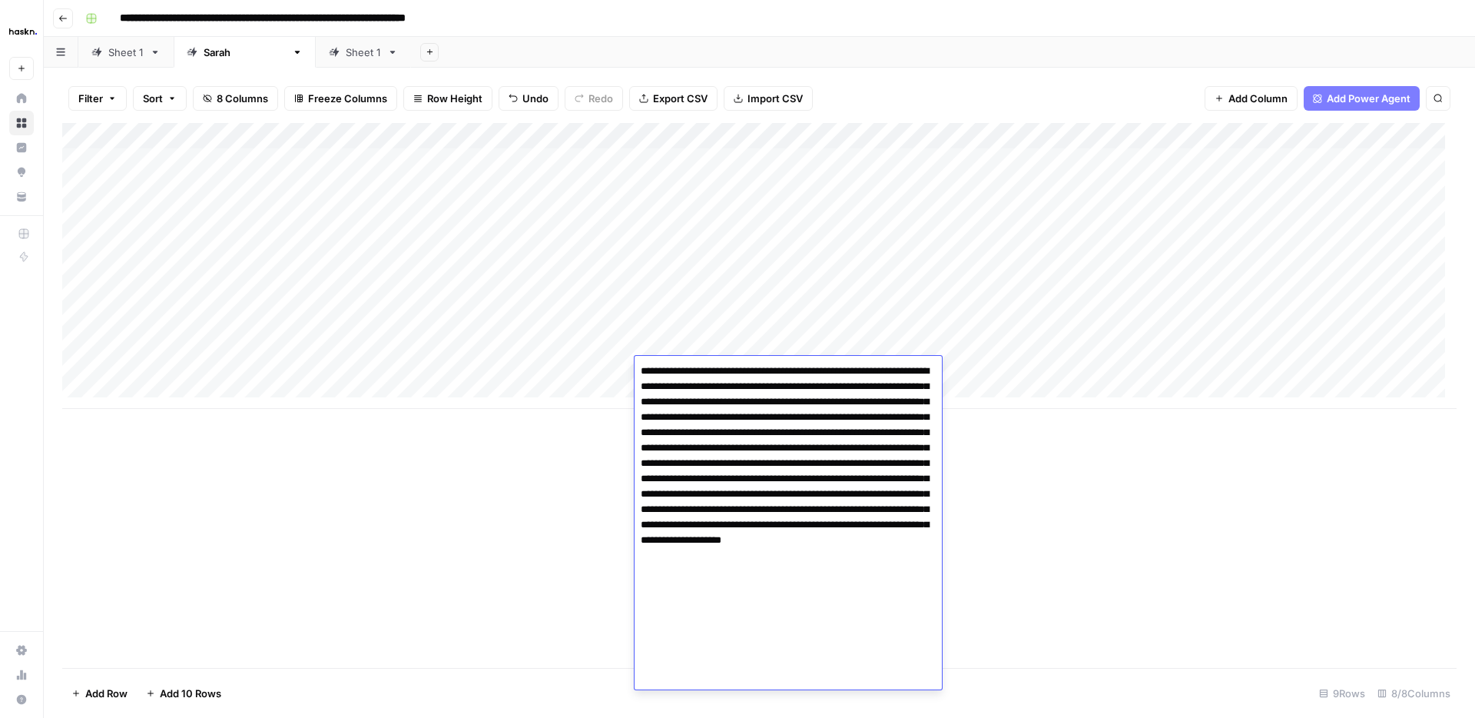
click at [1179, 513] on div "Add Column" at bounding box center [759, 395] width 1395 height 545
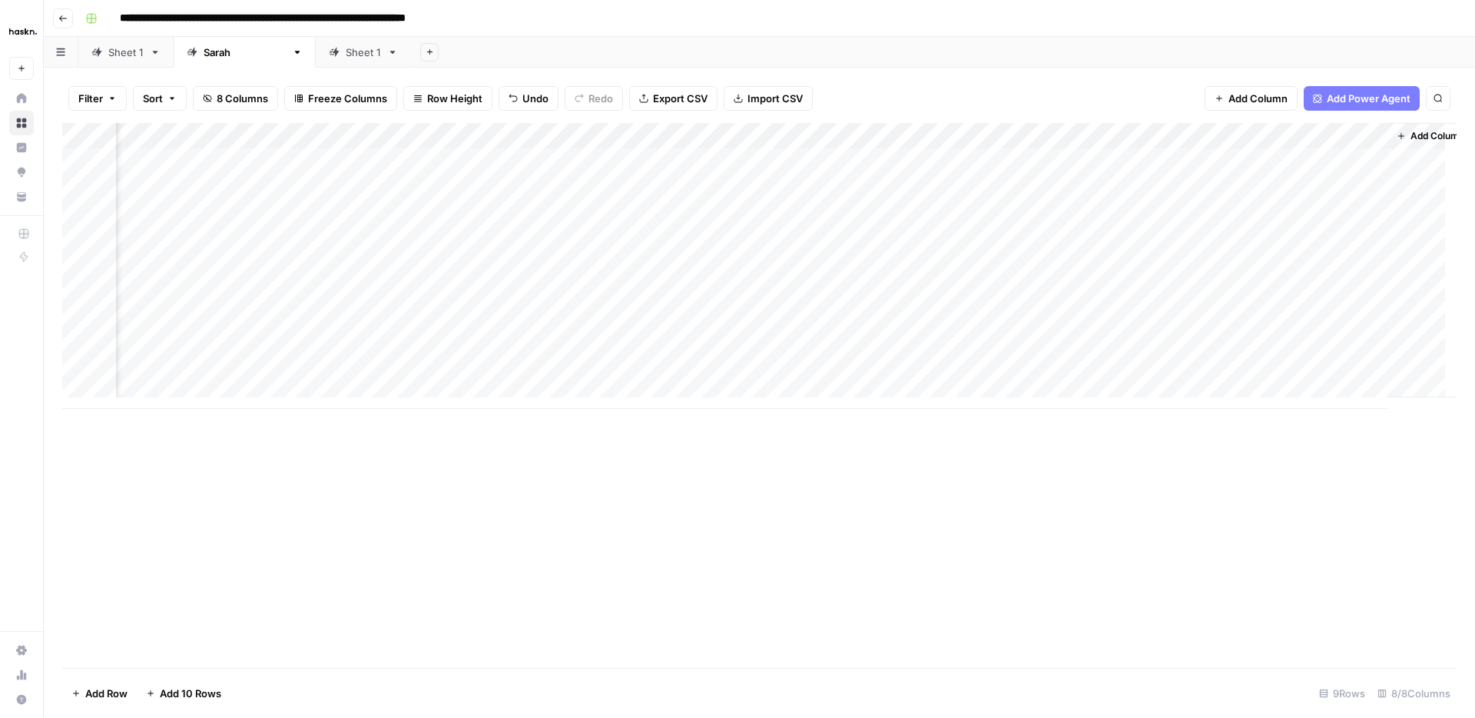
scroll to position [0, 260]
click at [1207, 134] on div "Add Column" at bounding box center [759, 266] width 1395 height 286
click at [1234, 167] on span "All Rows" at bounding box center [1262, 171] width 97 height 15
click at [1349, 159] on div "Add Column" at bounding box center [759, 266] width 1395 height 286
click at [1348, 184] on div "Add Column" at bounding box center [759, 266] width 1395 height 286
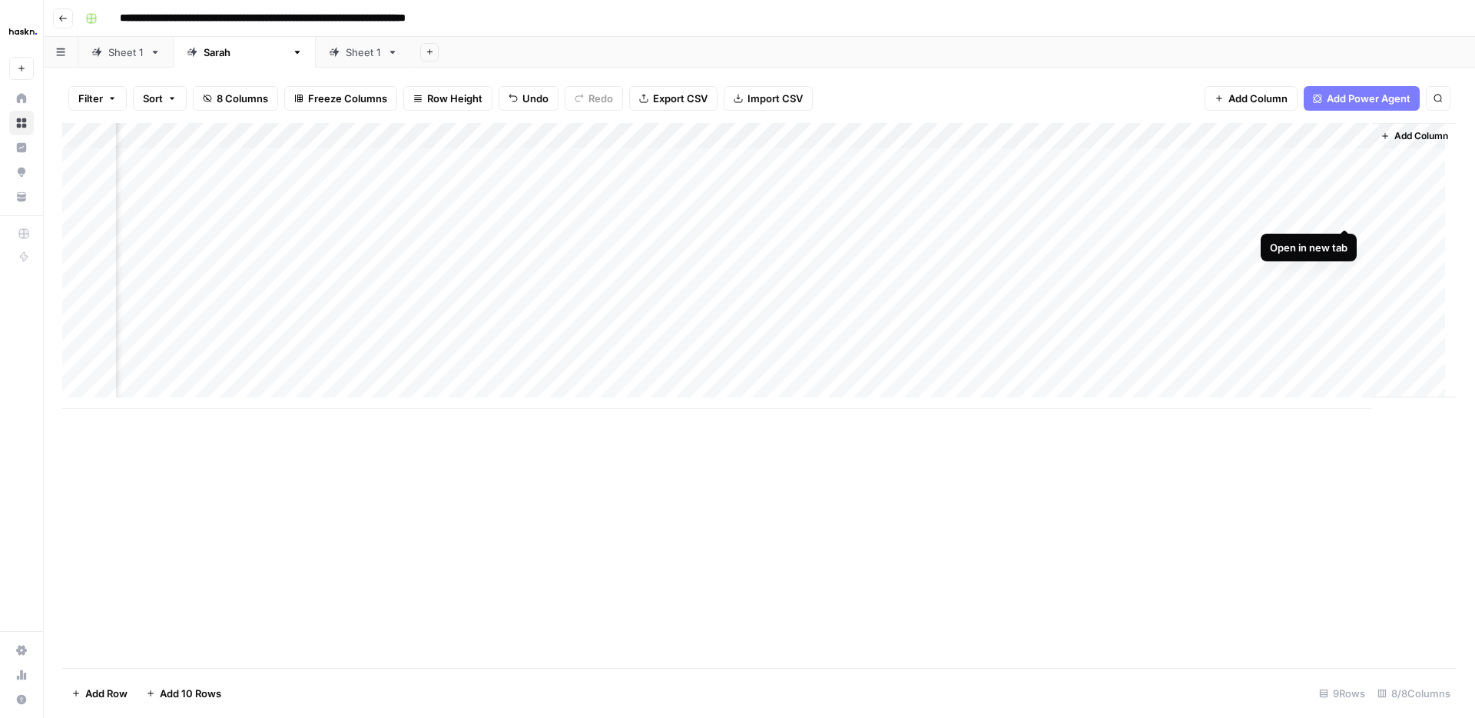
click at [1345, 212] on div "Add Column" at bounding box center [759, 266] width 1395 height 286
click at [1348, 235] on div "Add Column" at bounding box center [759, 266] width 1395 height 286
click at [1345, 266] on div "Add Column" at bounding box center [759, 266] width 1395 height 286
click at [1342, 290] on div "Add Column" at bounding box center [759, 266] width 1395 height 286
click at [1345, 313] on div "Add Column" at bounding box center [759, 266] width 1395 height 286
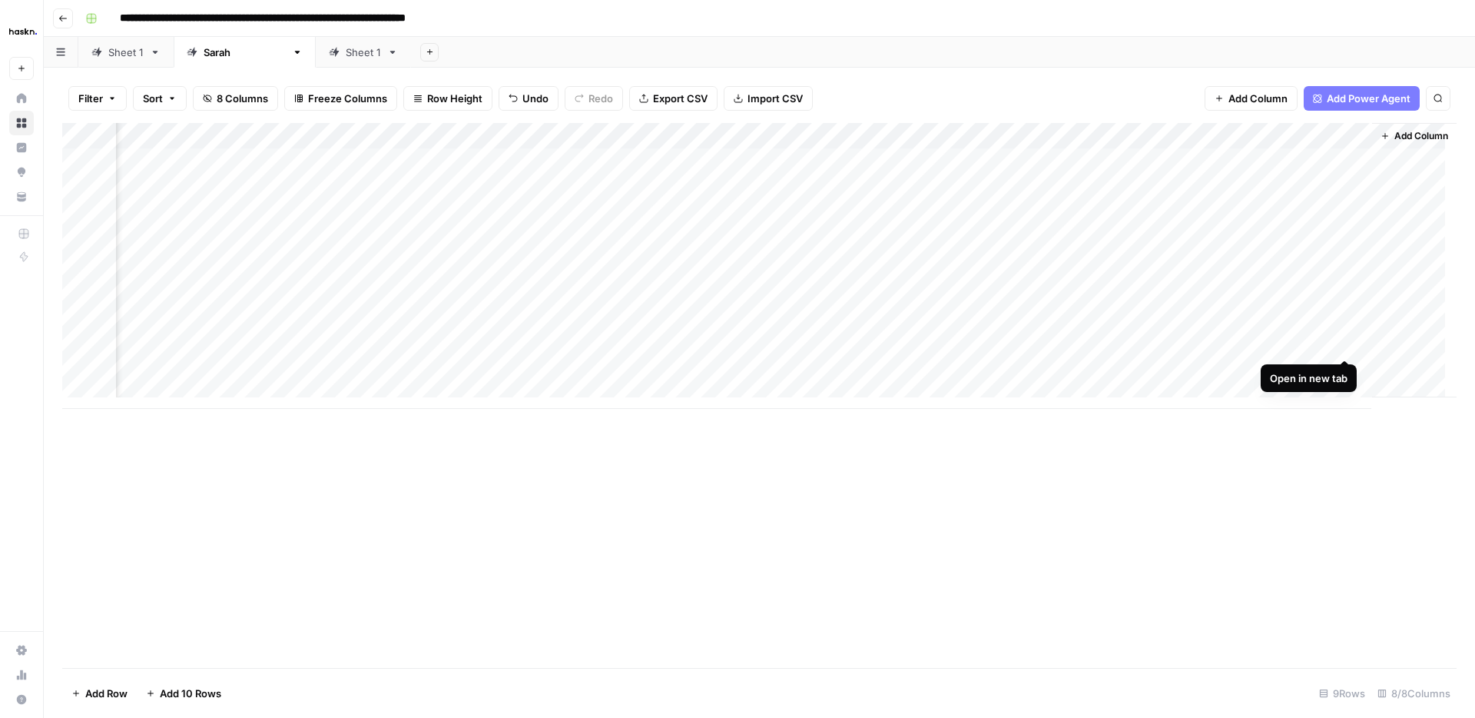
click at [1347, 345] on div "Add Column" at bounding box center [759, 266] width 1395 height 286
click at [1348, 367] on div "Add Column" at bounding box center [759, 266] width 1395 height 286
click at [985, 496] on div "Add Column" at bounding box center [759, 395] width 1395 height 545
click at [882, 512] on div "Add Column" at bounding box center [759, 395] width 1395 height 545
click at [1165, 501] on div "Add Column" at bounding box center [759, 395] width 1395 height 545
